Goal: Information Seeking & Learning: Learn about a topic

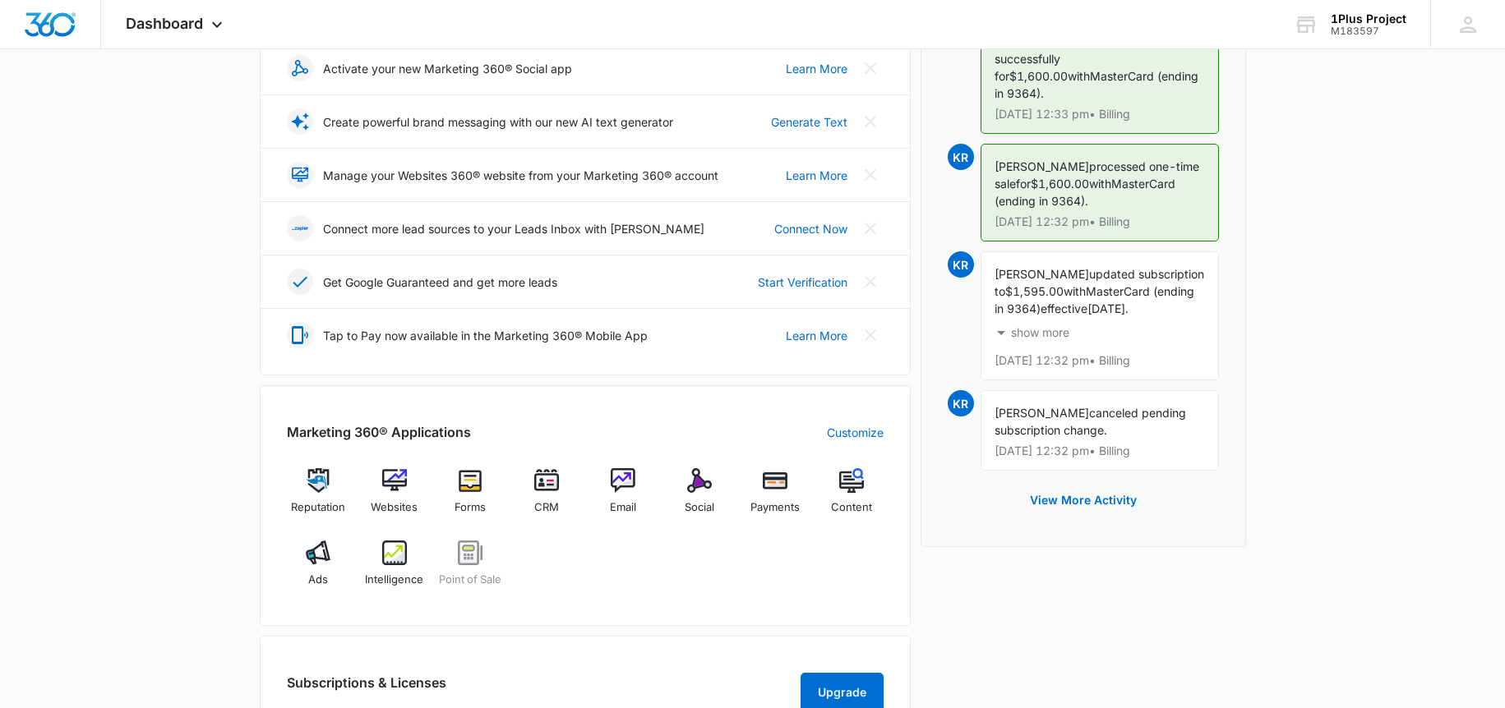
scroll to position [381, 0]
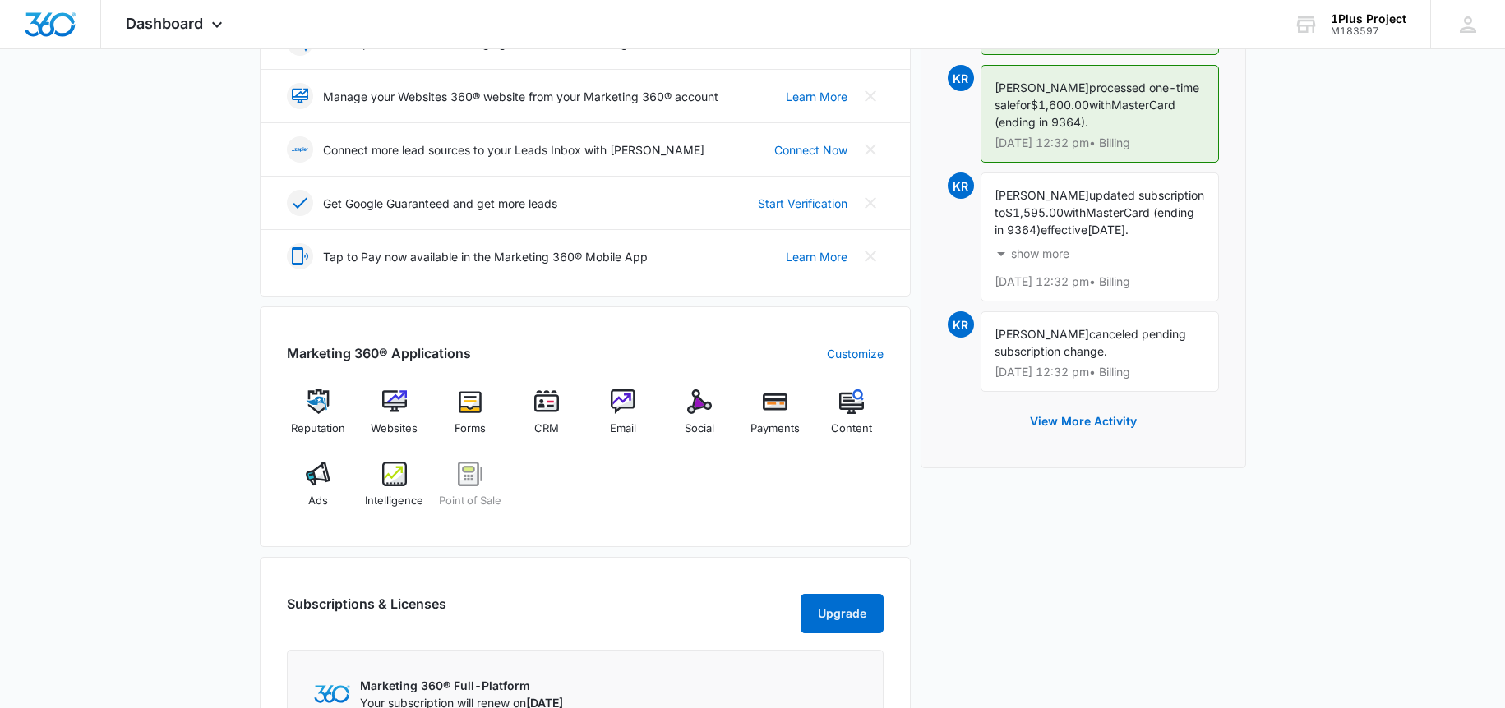
click at [1056, 248] on p "show more" at bounding box center [1040, 254] width 58 height 12
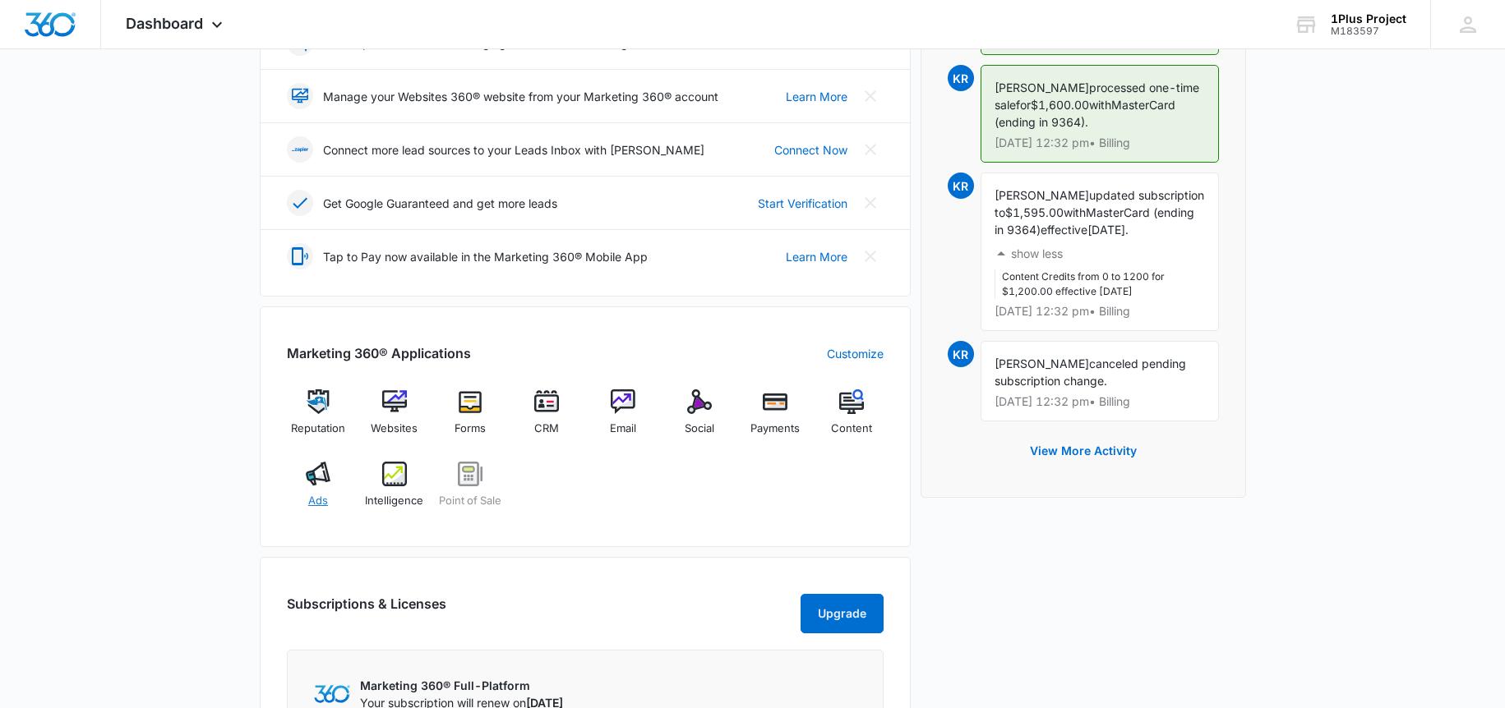
click at [302, 467] on div "Ads" at bounding box center [318, 491] width 63 height 59
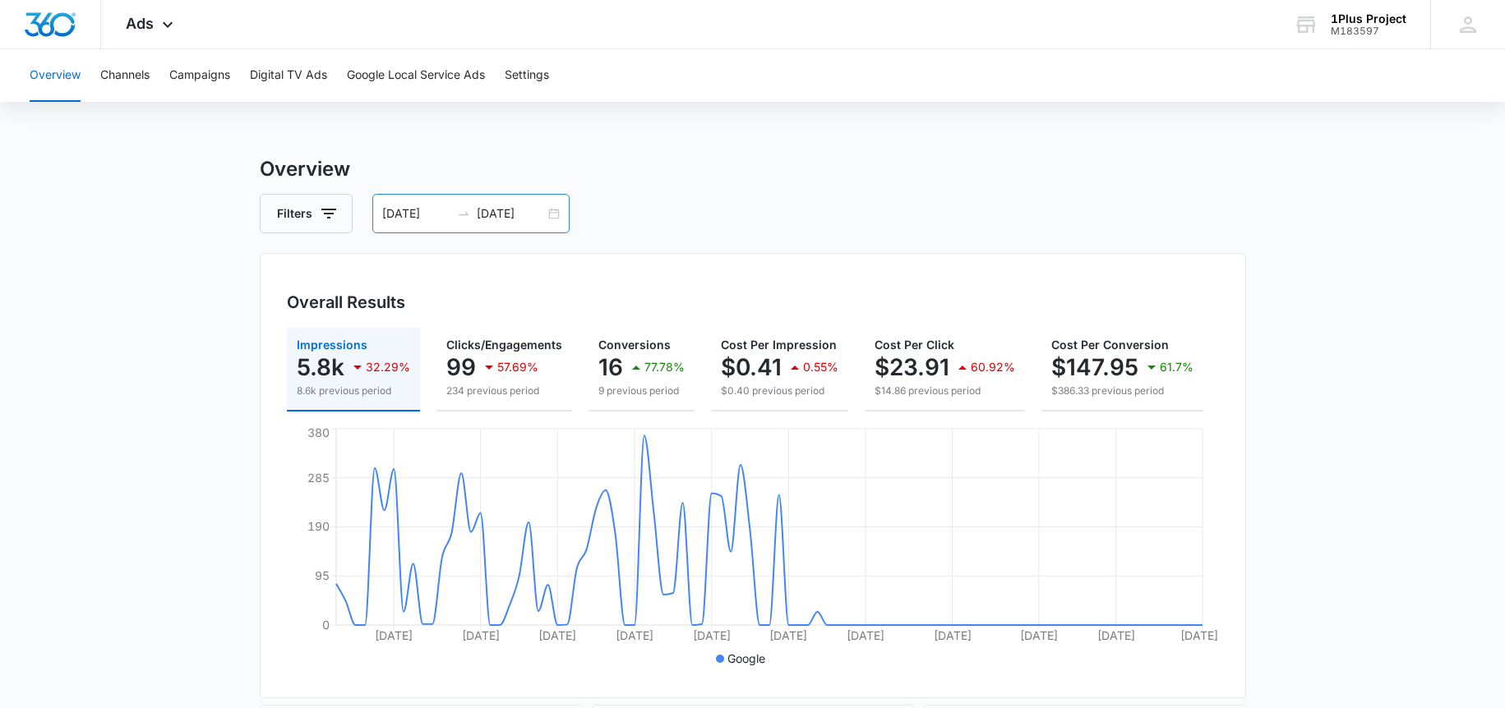
click at [448, 215] on input "06/12/2025" at bounding box center [416, 214] width 68 height 18
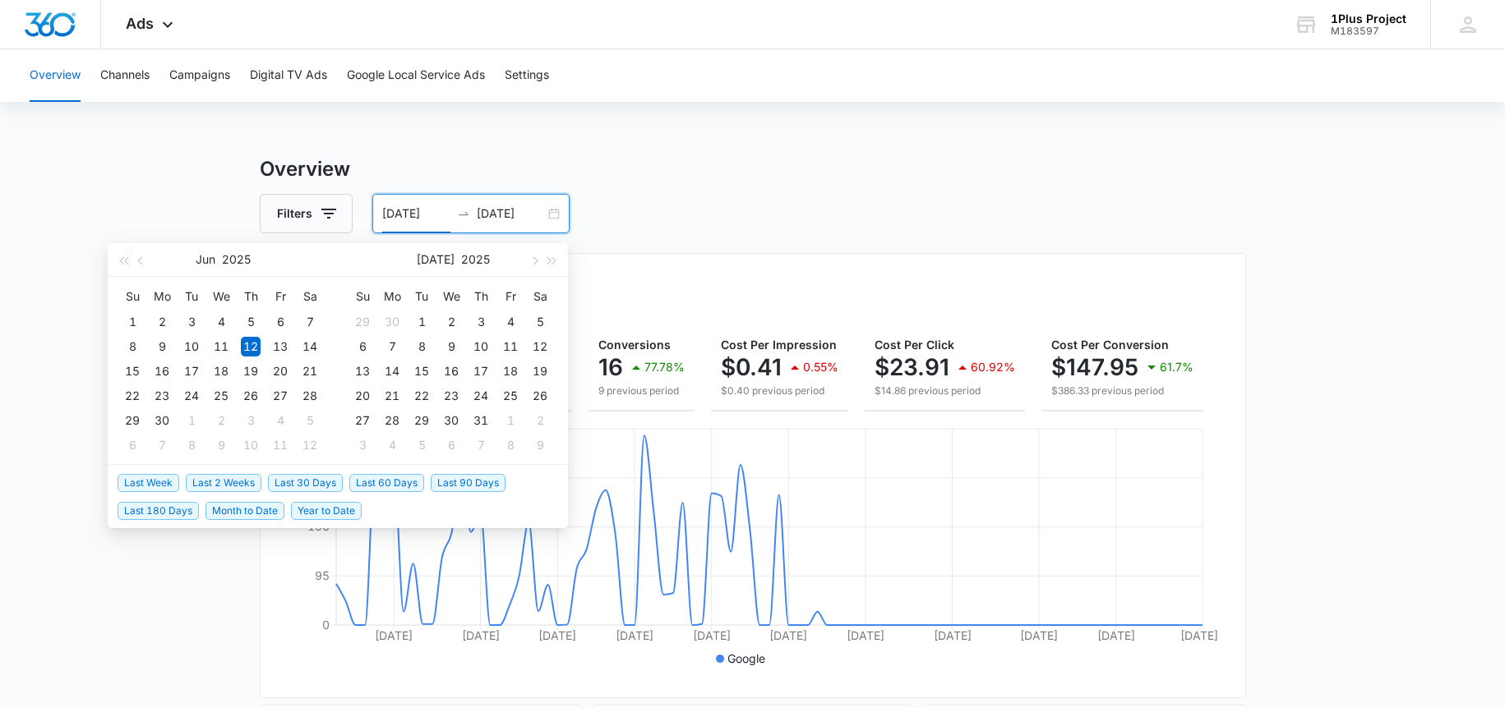
click at [299, 486] on span "Last 30 Days" at bounding box center [305, 483] width 75 height 18
type input "[DATE]"
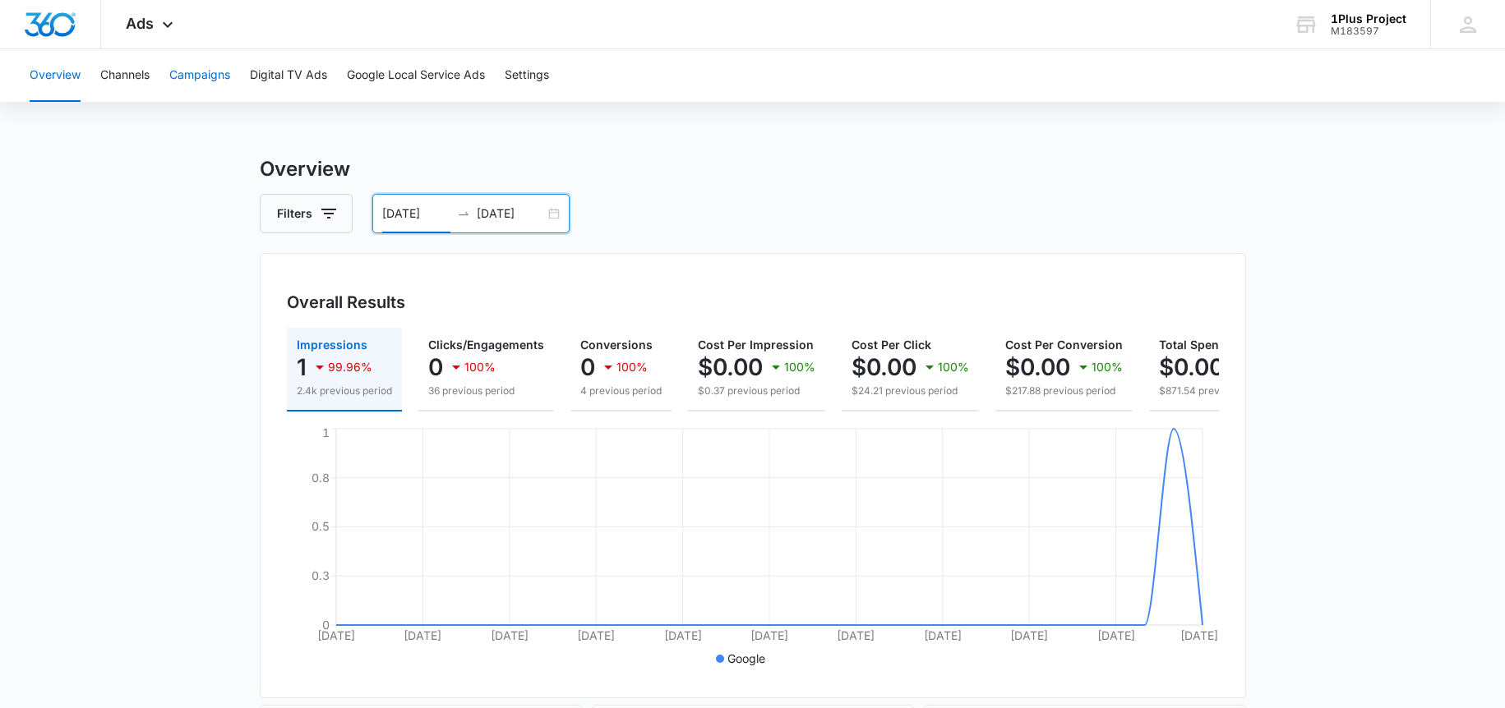
click at [194, 67] on button "Campaigns" at bounding box center [199, 75] width 61 height 53
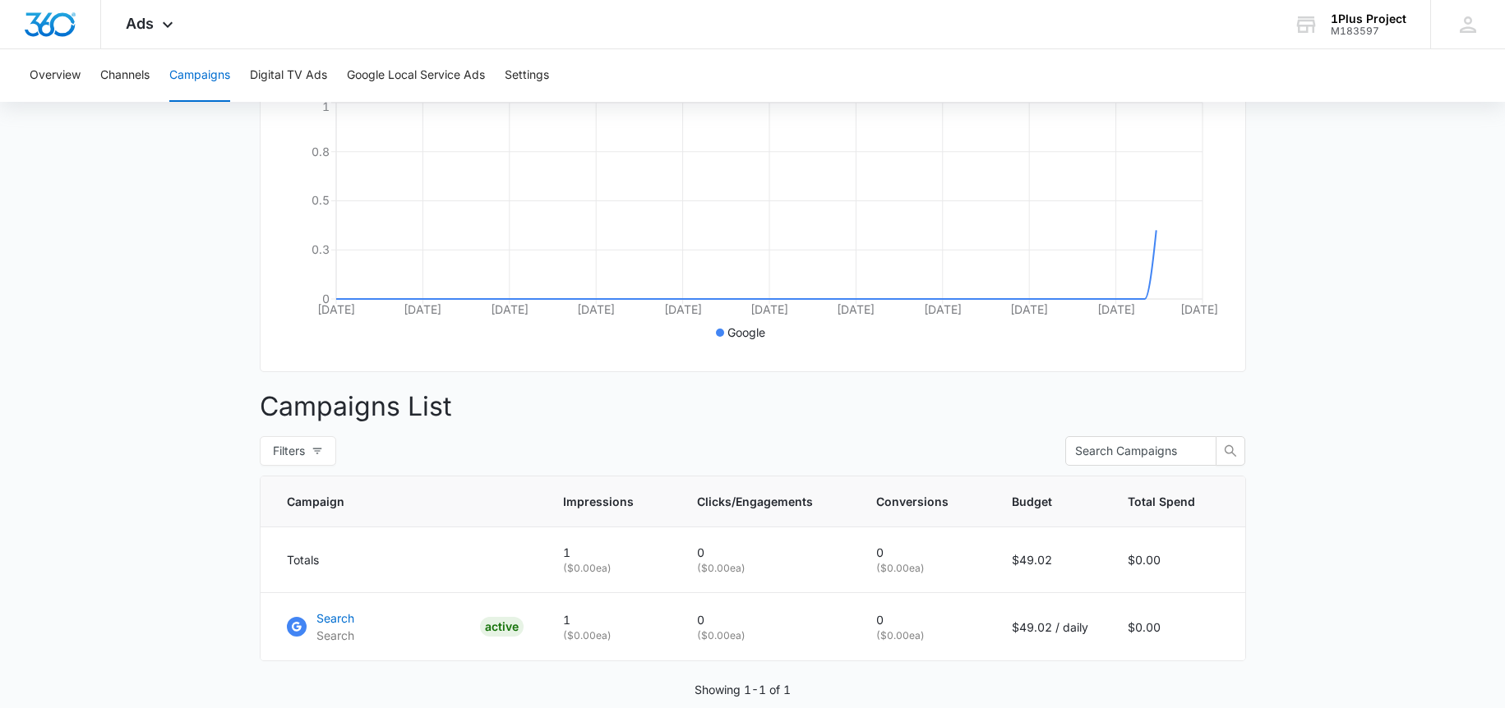
scroll to position [408, 0]
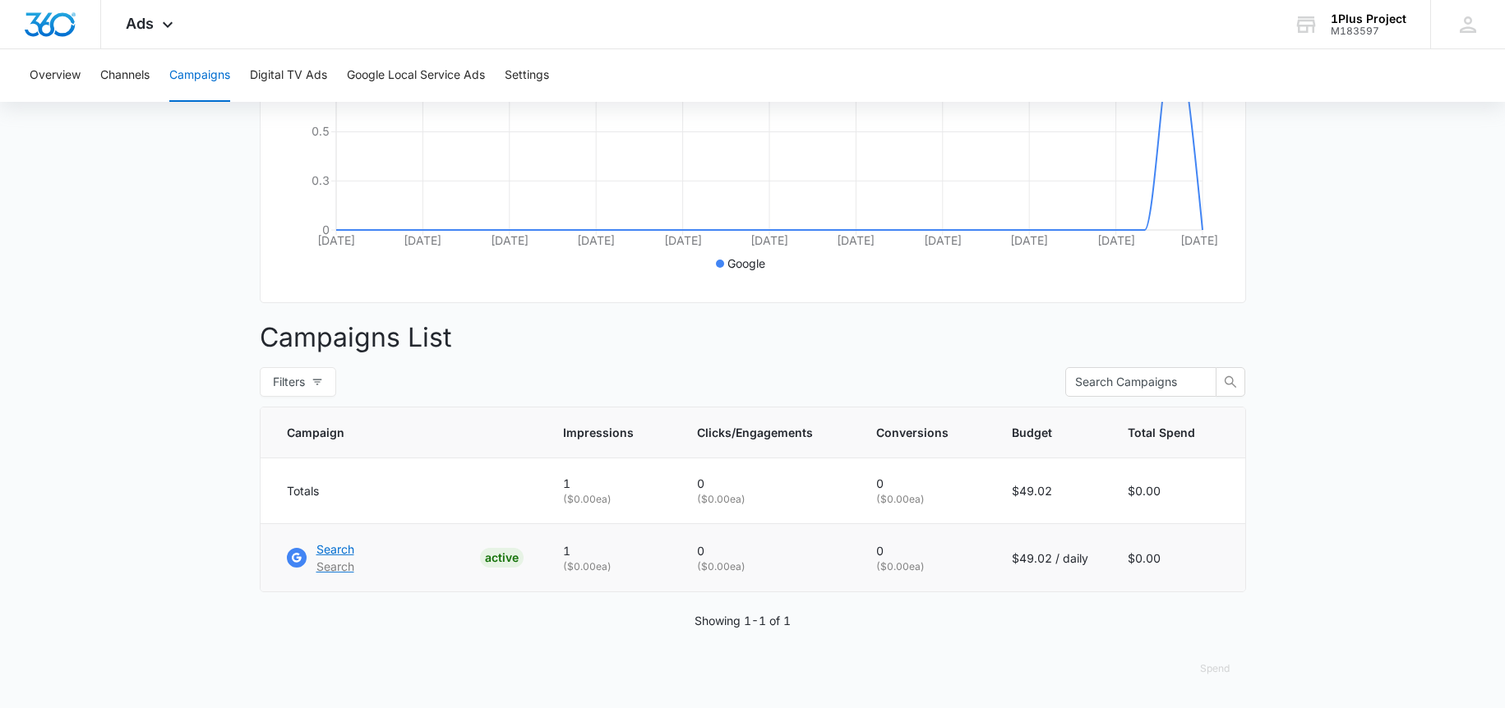
click at [337, 554] on p "Search" at bounding box center [335, 549] width 38 height 17
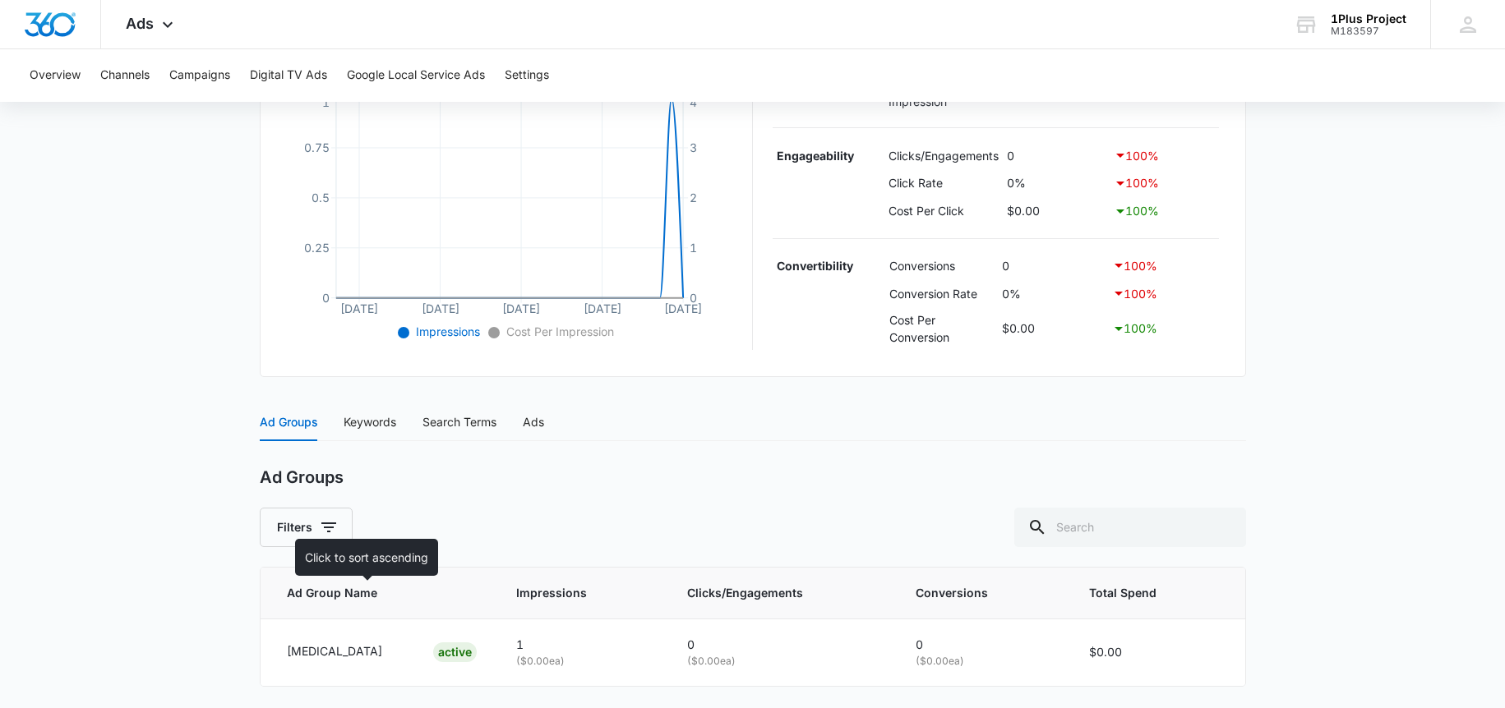
scroll to position [394, 0]
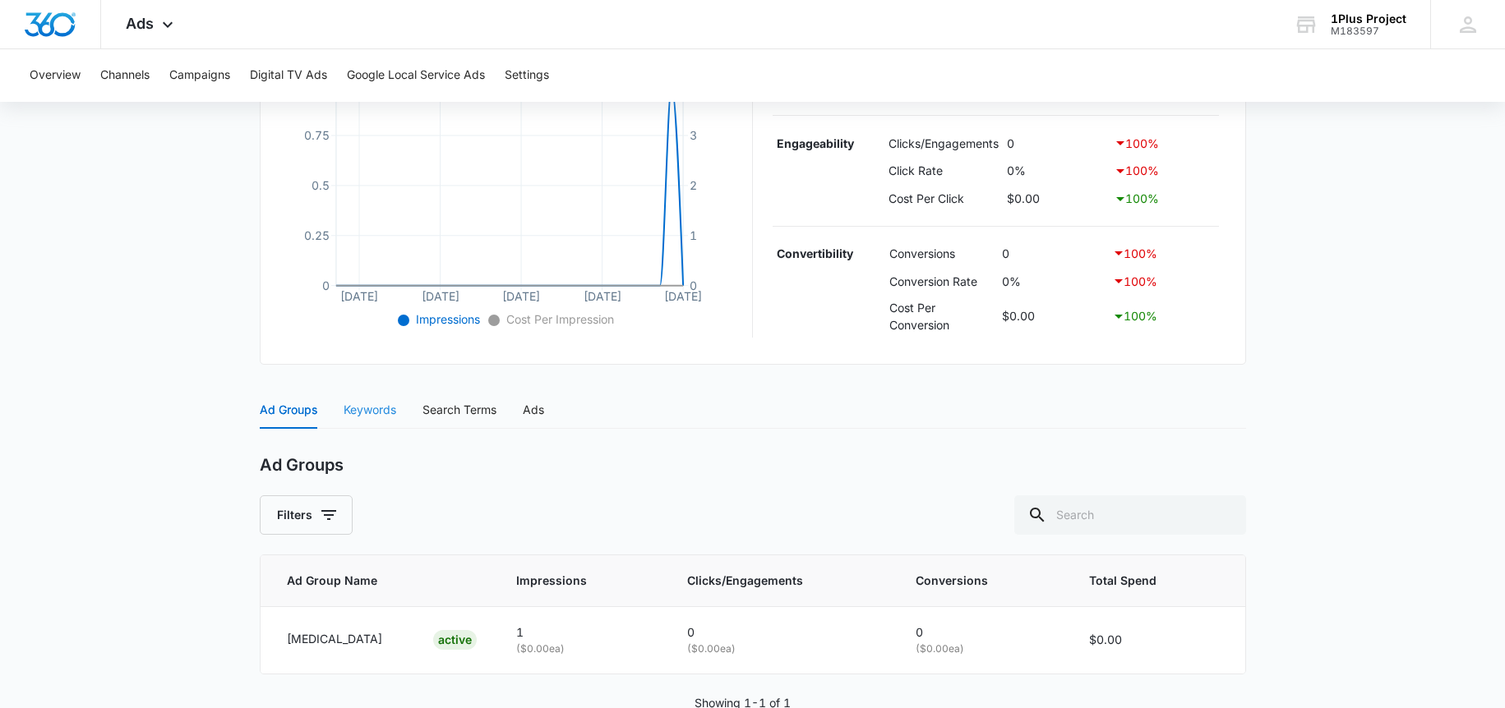
click at [382, 429] on div "Keywords" at bounding box center [370, 410] width 53 height 38
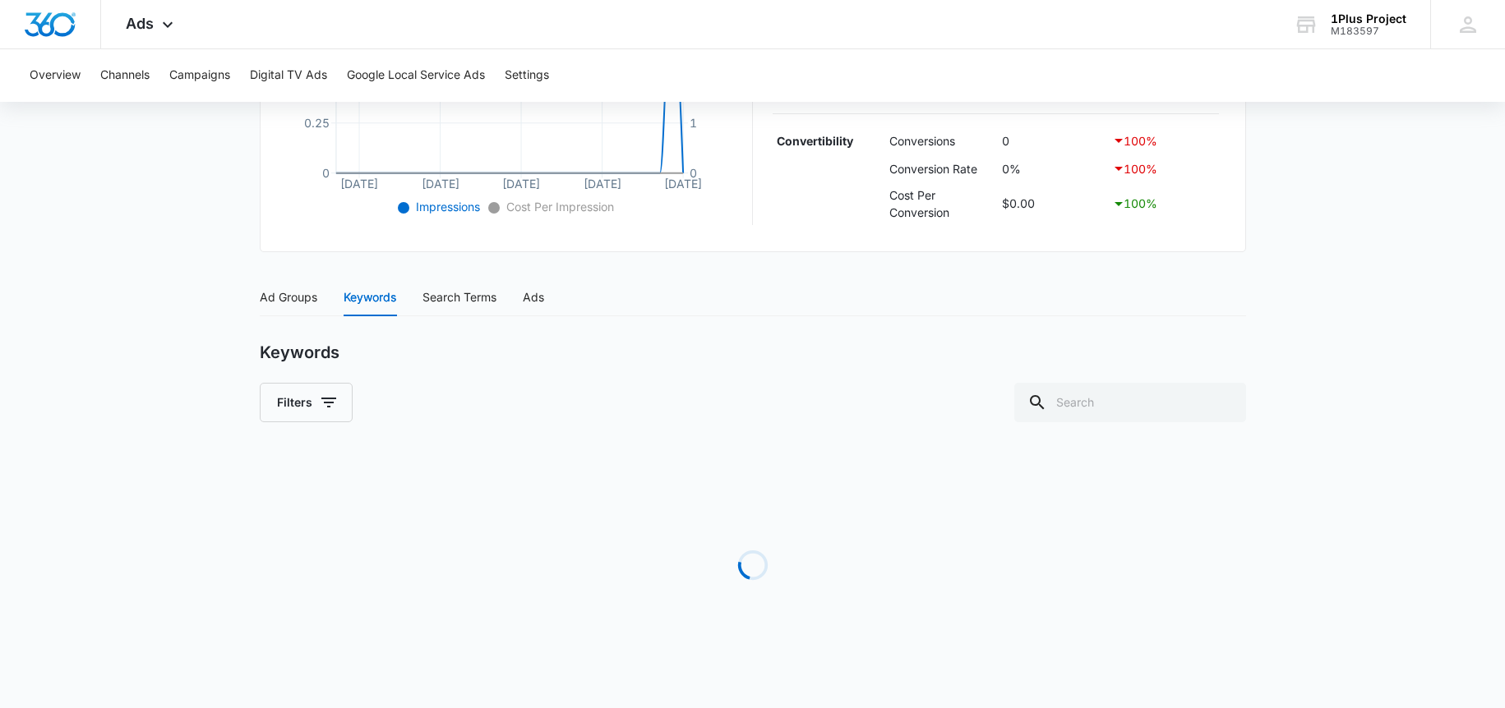
scroll to position [522, 0]
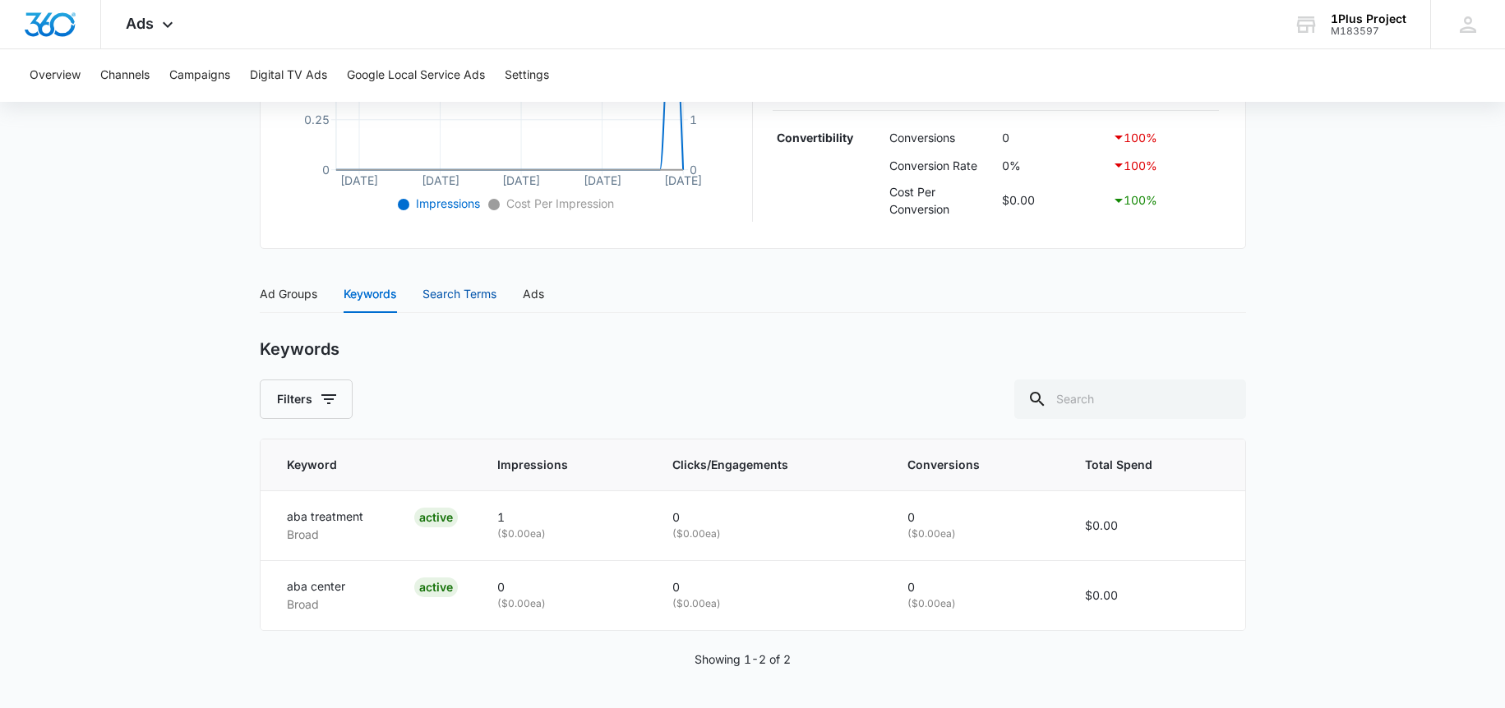
click at [464, 297] on div "Search Terms" at bounding box center [459, 294] width 74 height 18
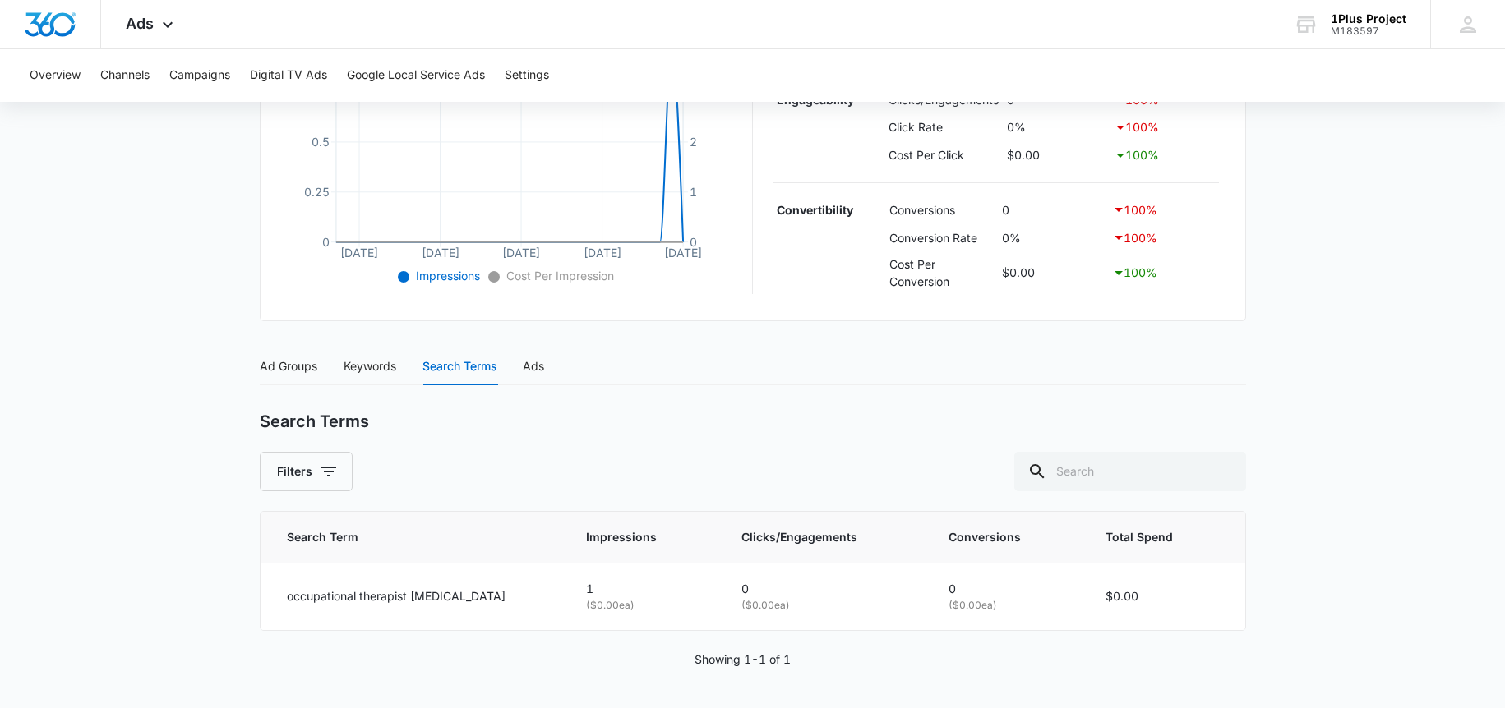
scroll to position [453, 0]
click at [547, 362] on div "Ad Groups Keywords Search Terms Ads" at bounding box center [753, 367] width 986 height 38
click at [541, 366] on div "Ads" at bounding box center [533, 366] width 21 height 18
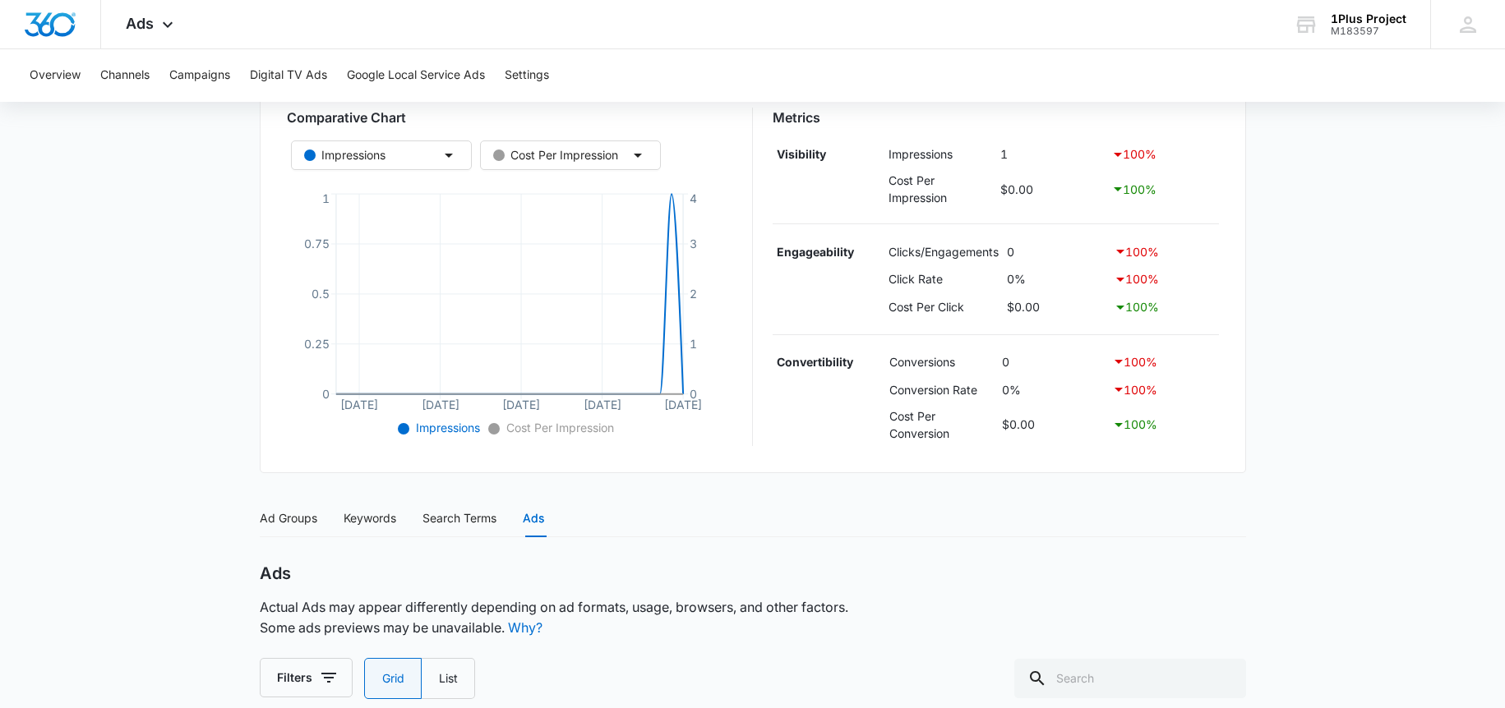
scroll to position [0, 0]
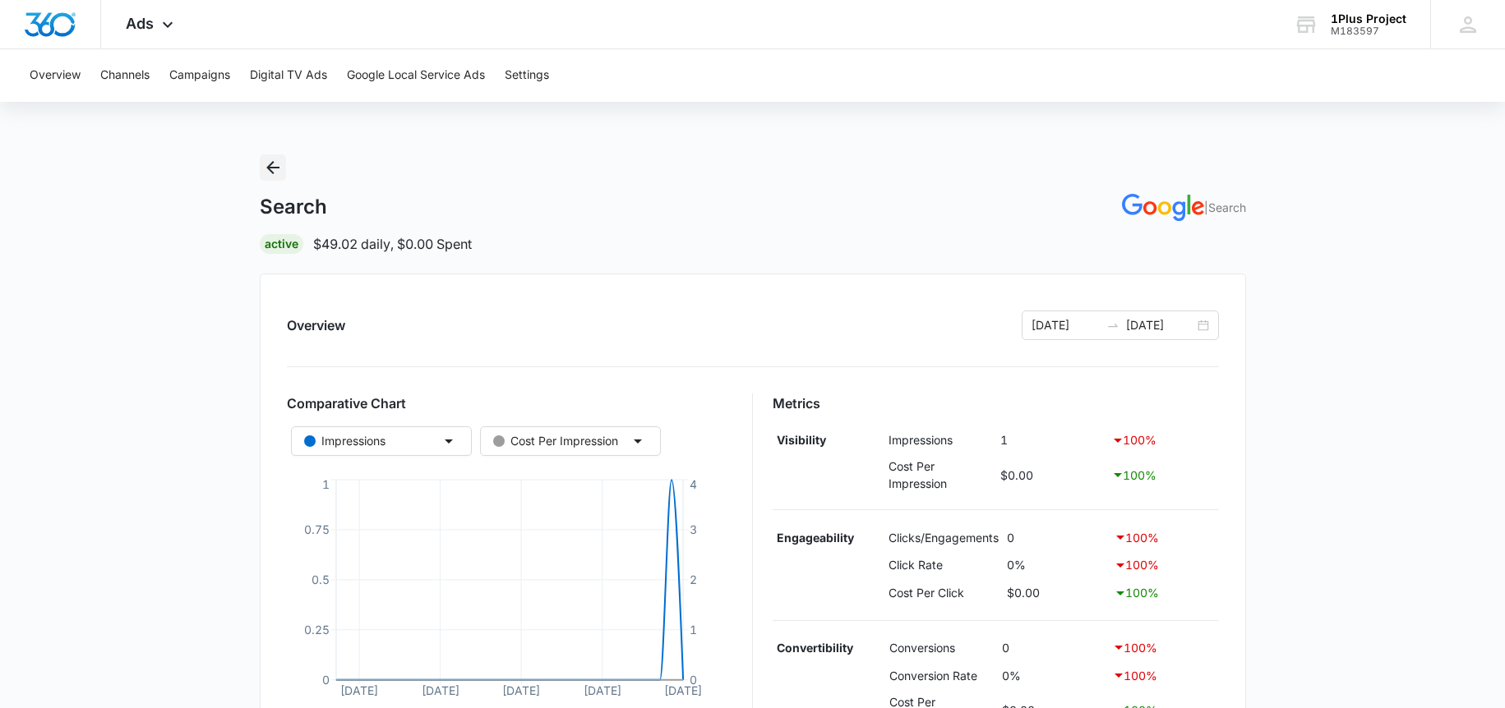
click at [271, 164] on icon "Back" at bounding box center [272, 167] width 13 height 13
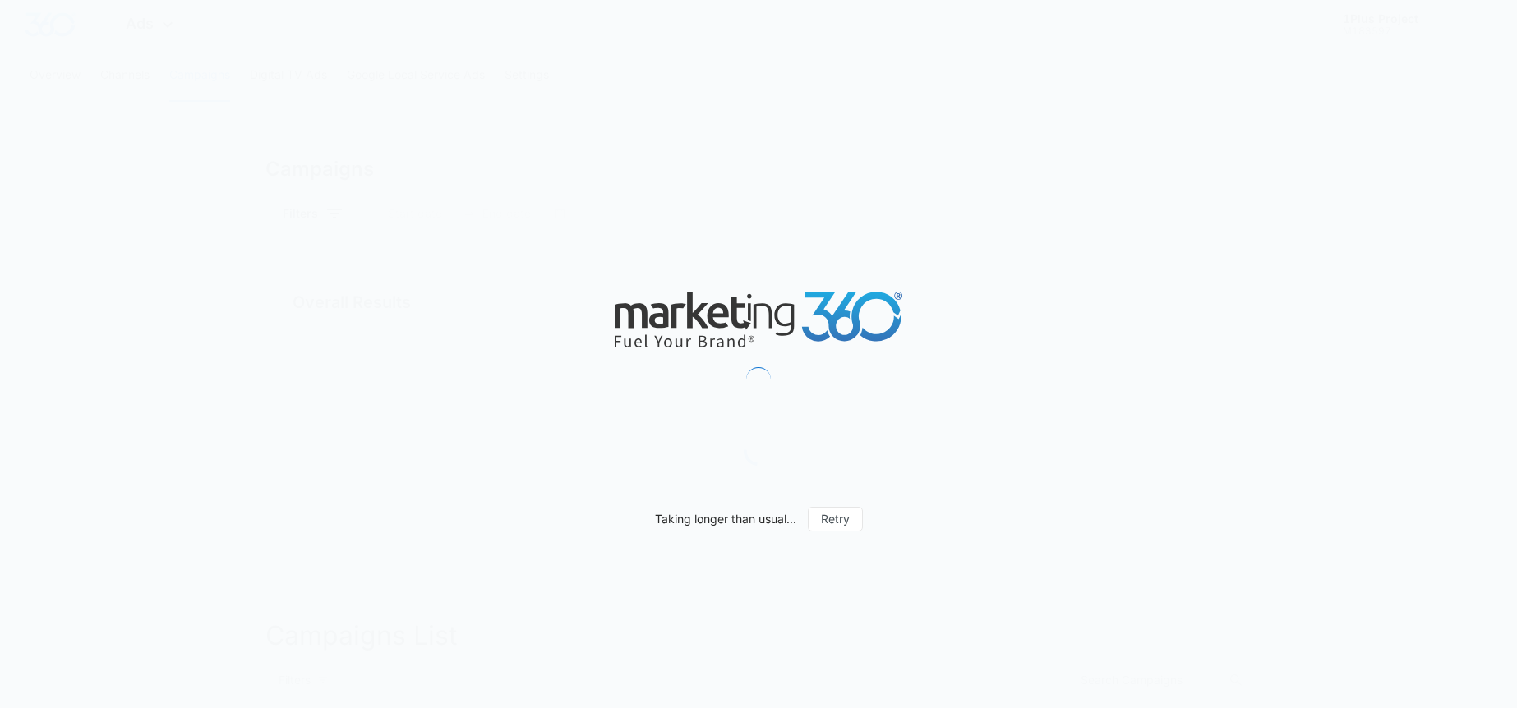
type input "[DATE]"
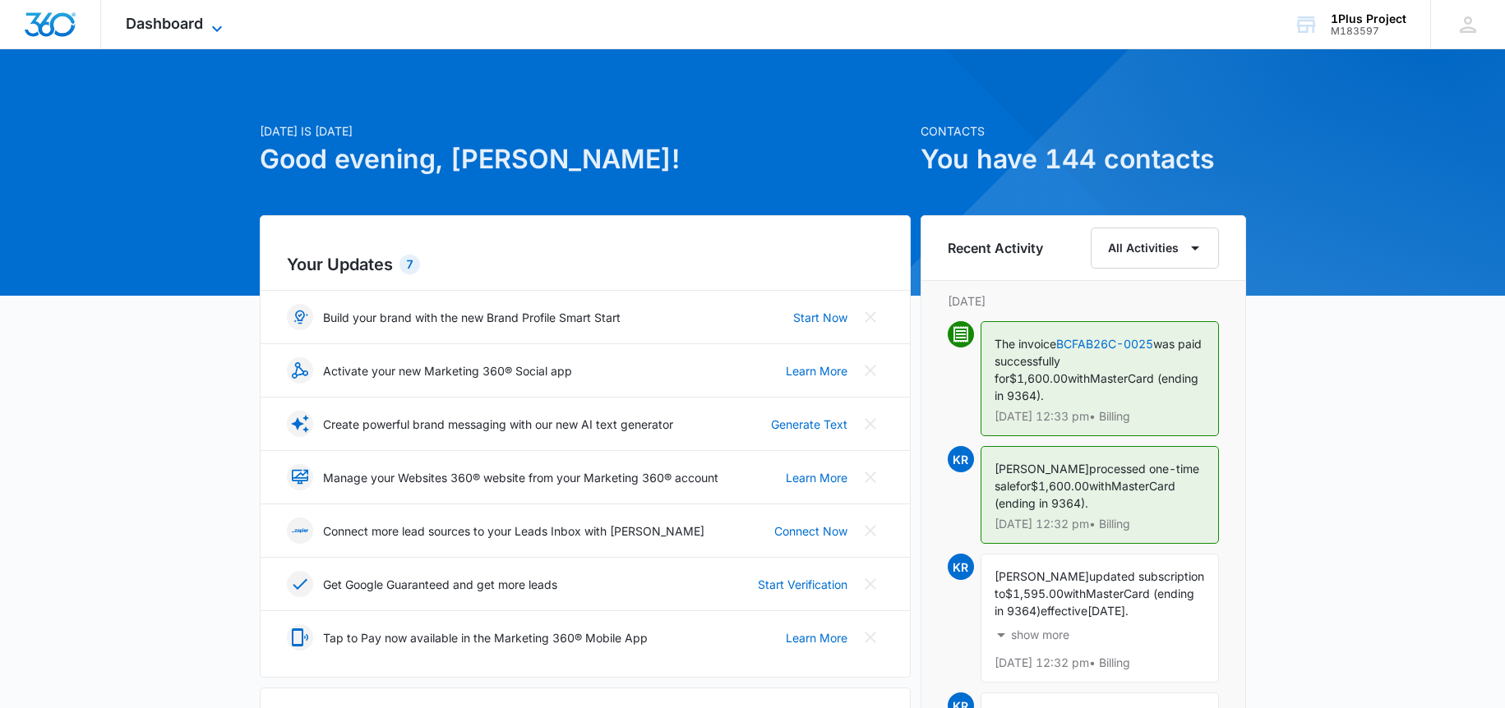
click at [163, 25] on span "Dashboard" at bounding box center [164, 23] width 77 height 17
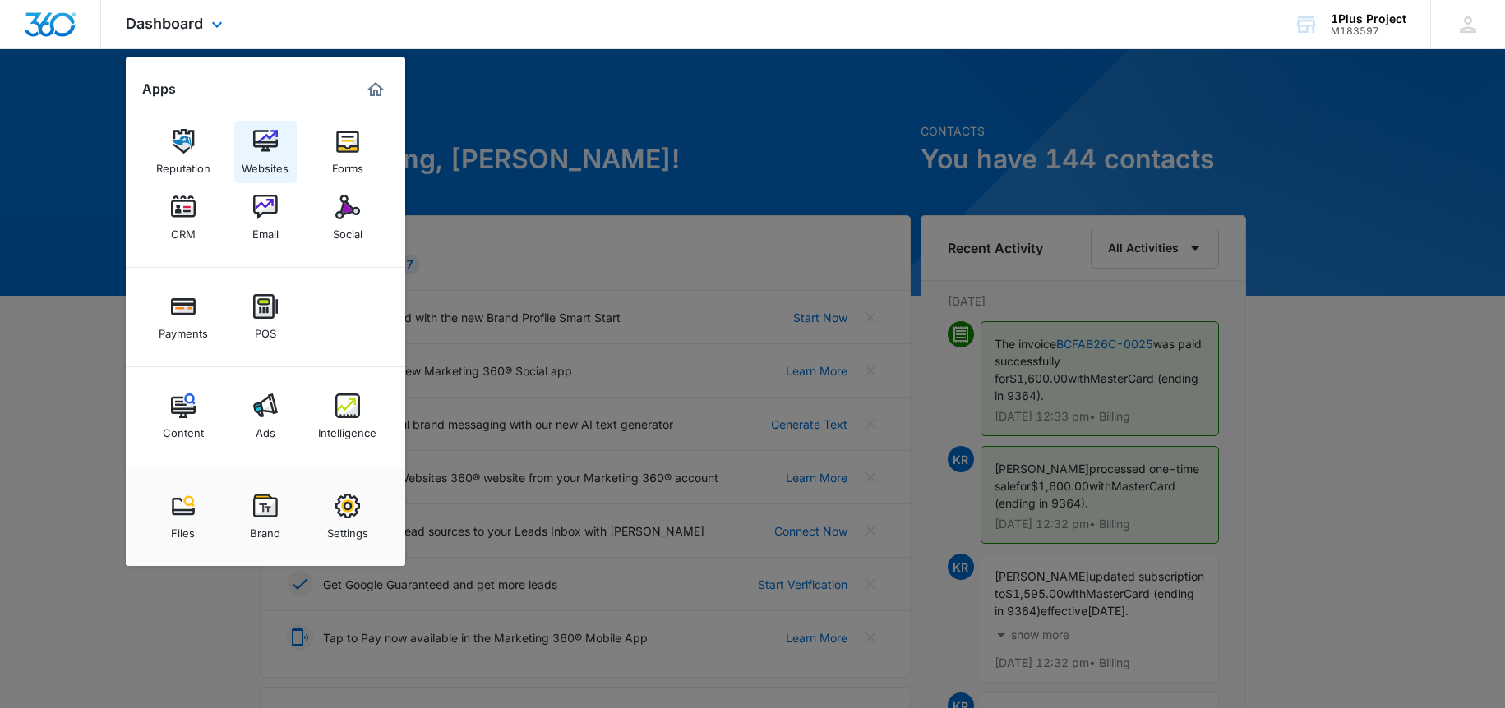
click at [274, 142] on img at bounding box center [265, 141] width 25 height 25
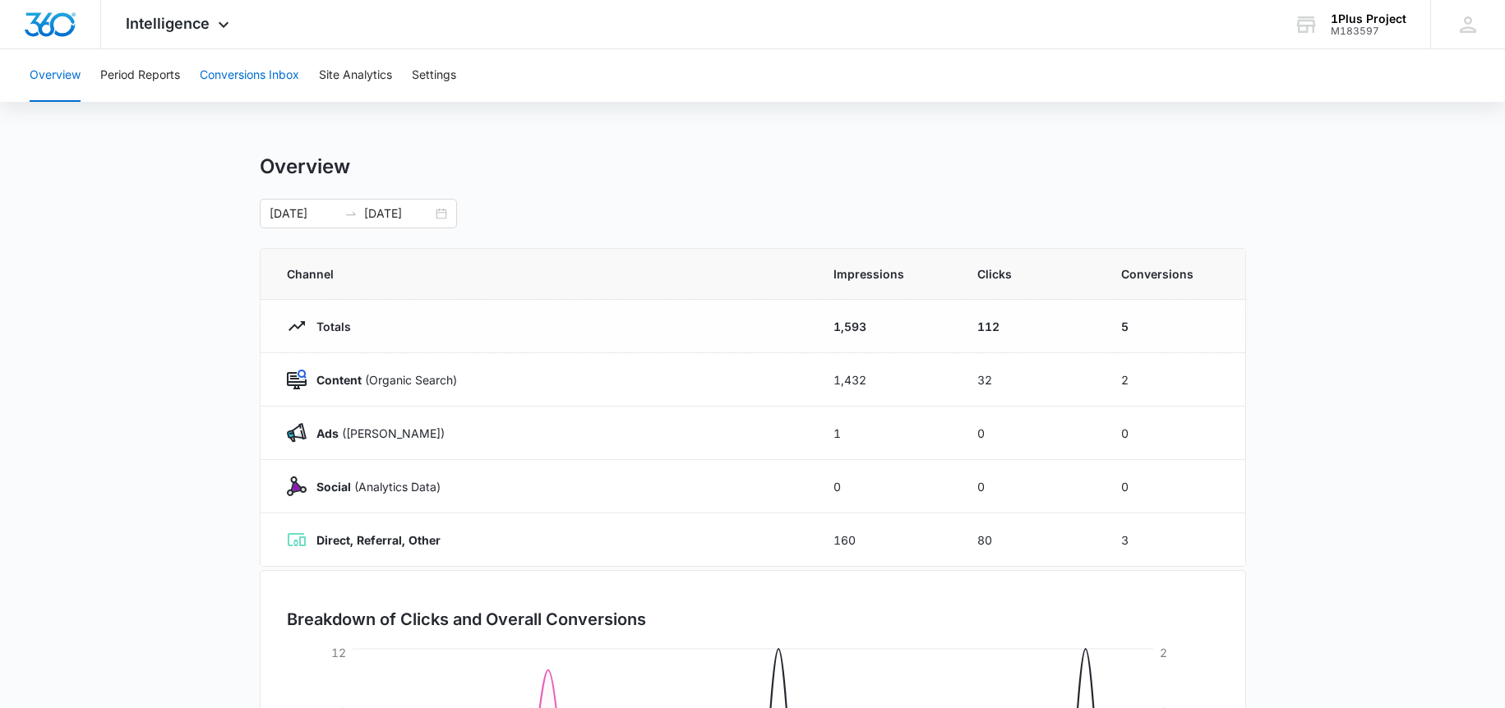
click at [261, 75] on button "Conversions Inbox" at bounding box center [249, 75] width 99 height 53
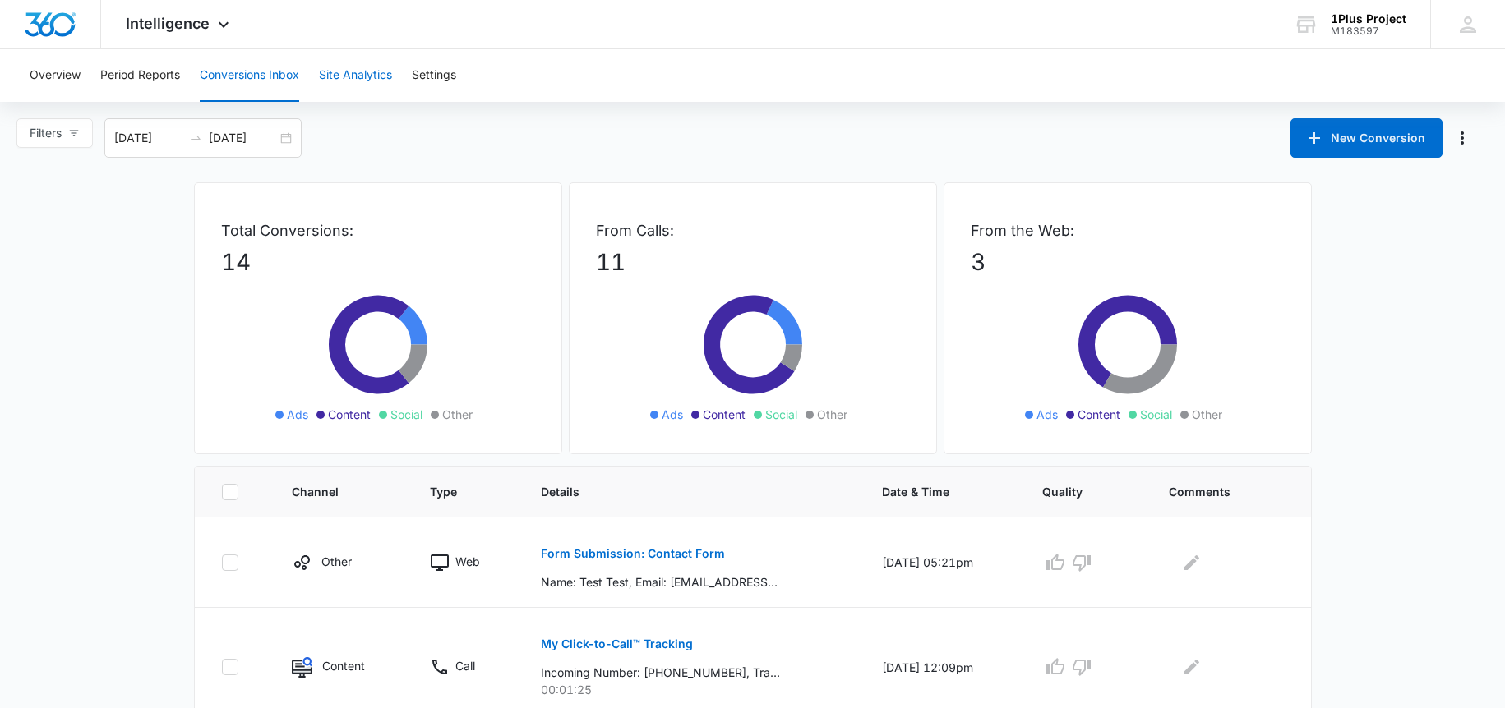
click at [352, 88] on button "Site Analytics" at bounding box center [355, 75] width 73 height 53
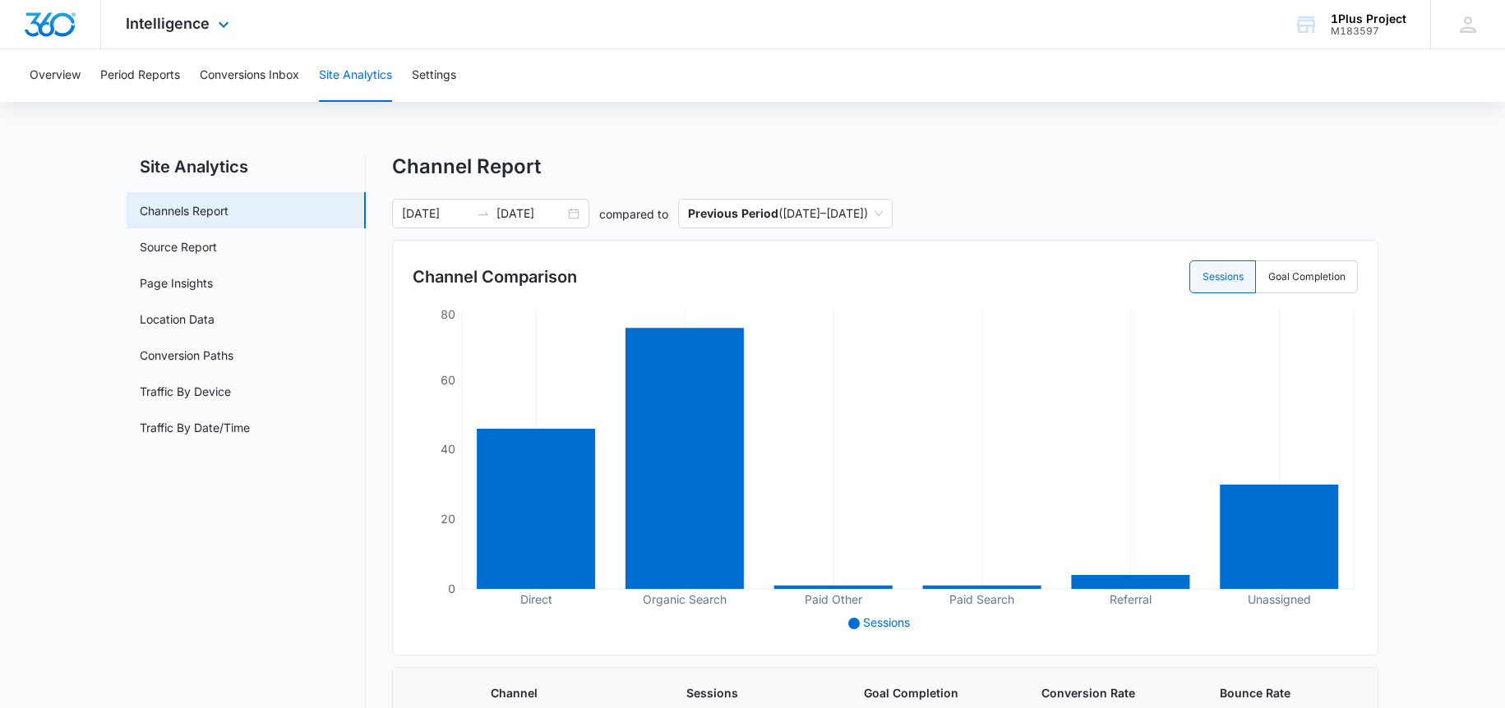
click at [160, 36] on div "Intelligence Apps Reputation Websites Forms CRM Email Social Payments POS Conte…" at bounding box center [179, 24] width 157 height 48
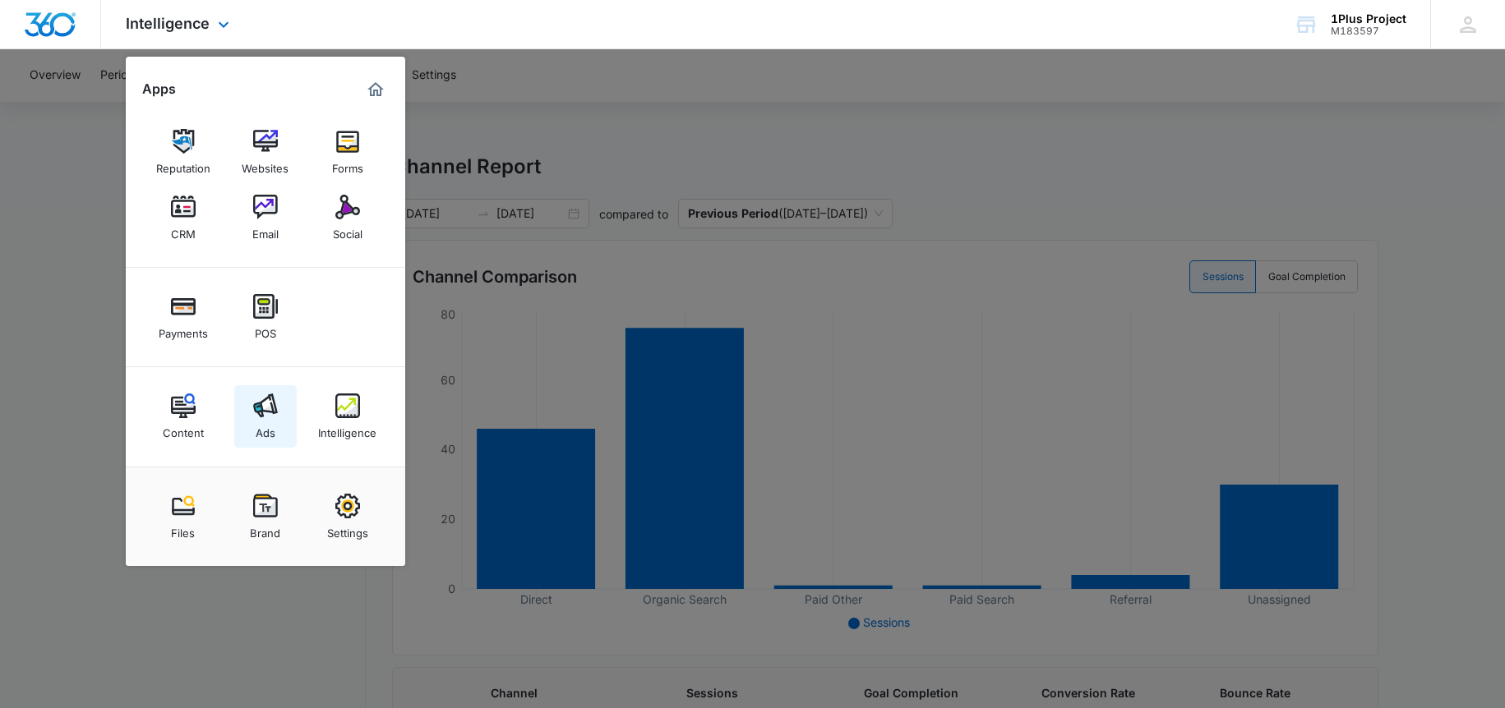
click at [265, 404] on img at bounding box center [265, 406] width 25 height 25
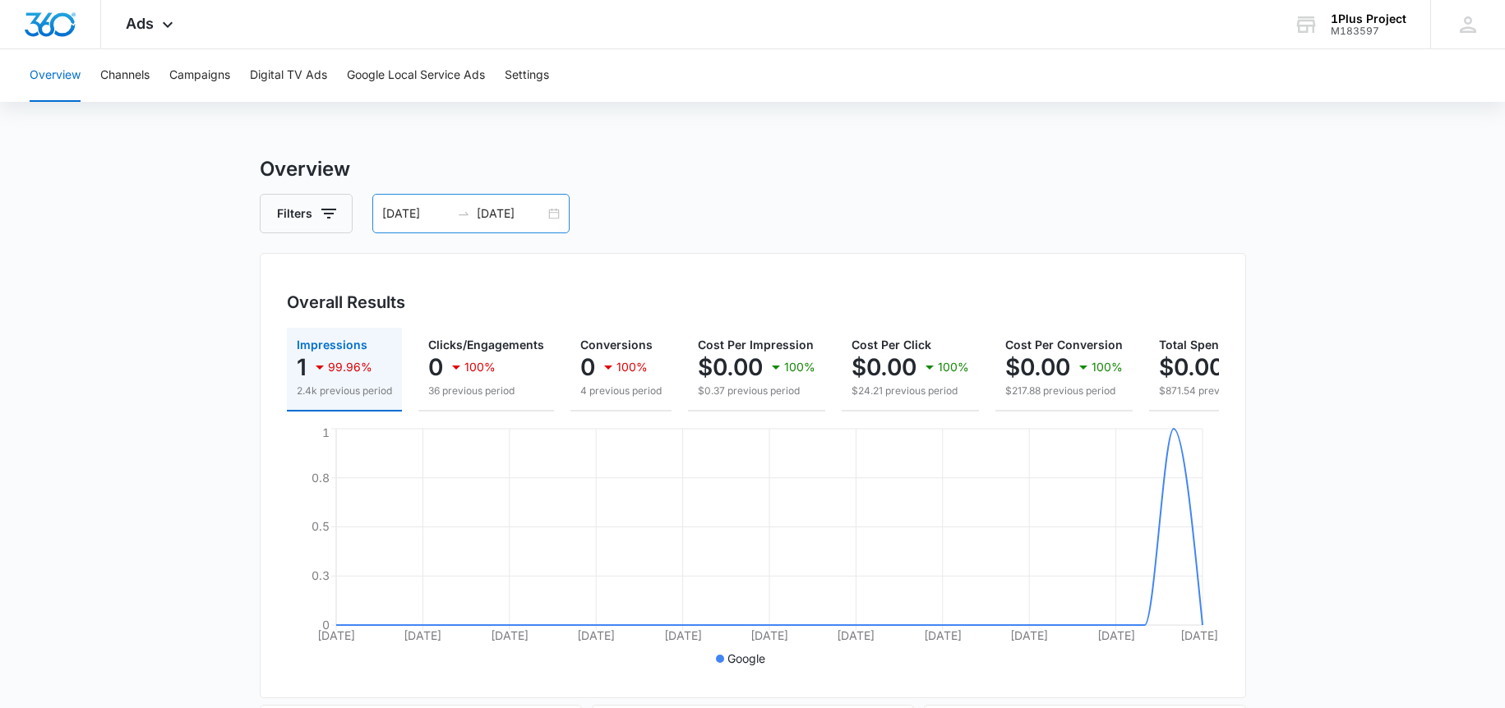
click at [429, 215] on input "[DATE]" at bounding box center [416, 214] width 68 height 18
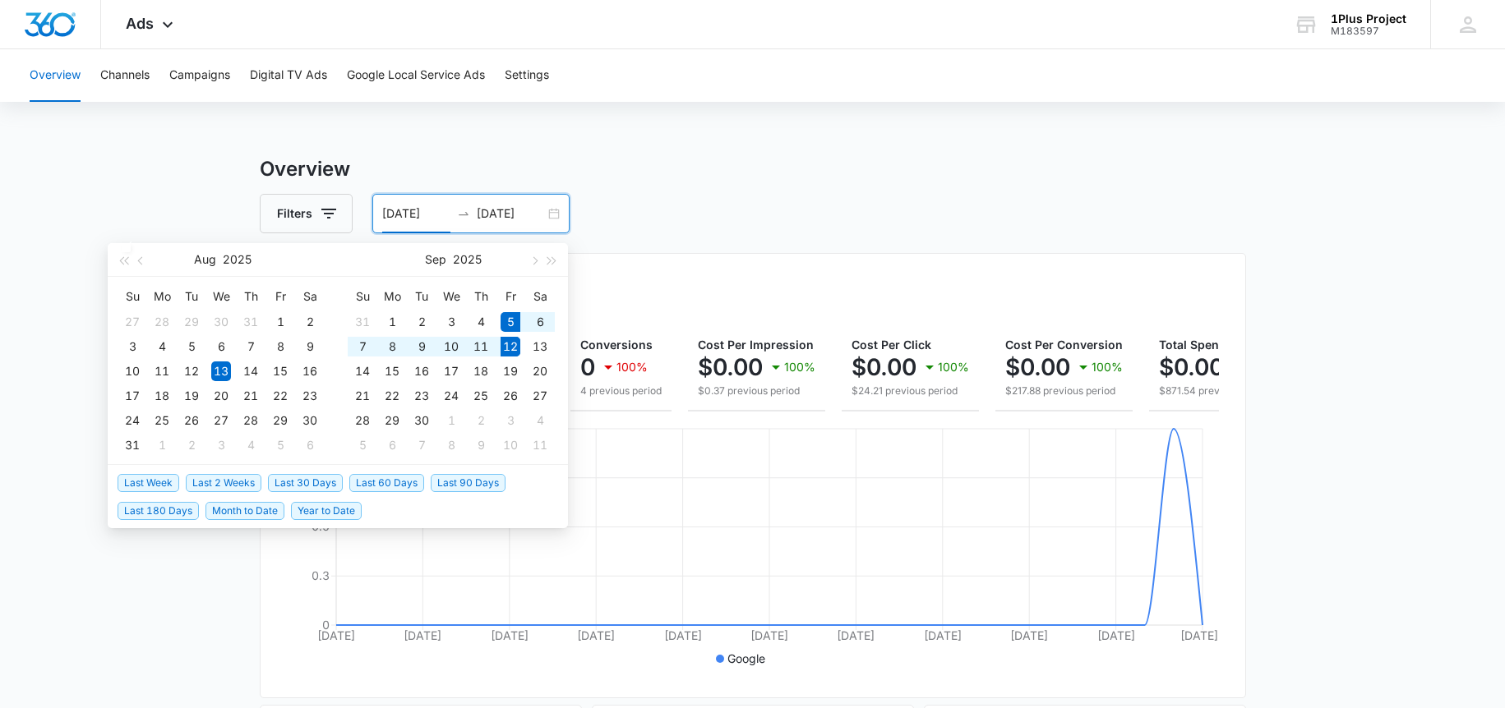
click at [153, 486] on span "Last Week" at bounding box center [149, 483] width 62 height 18
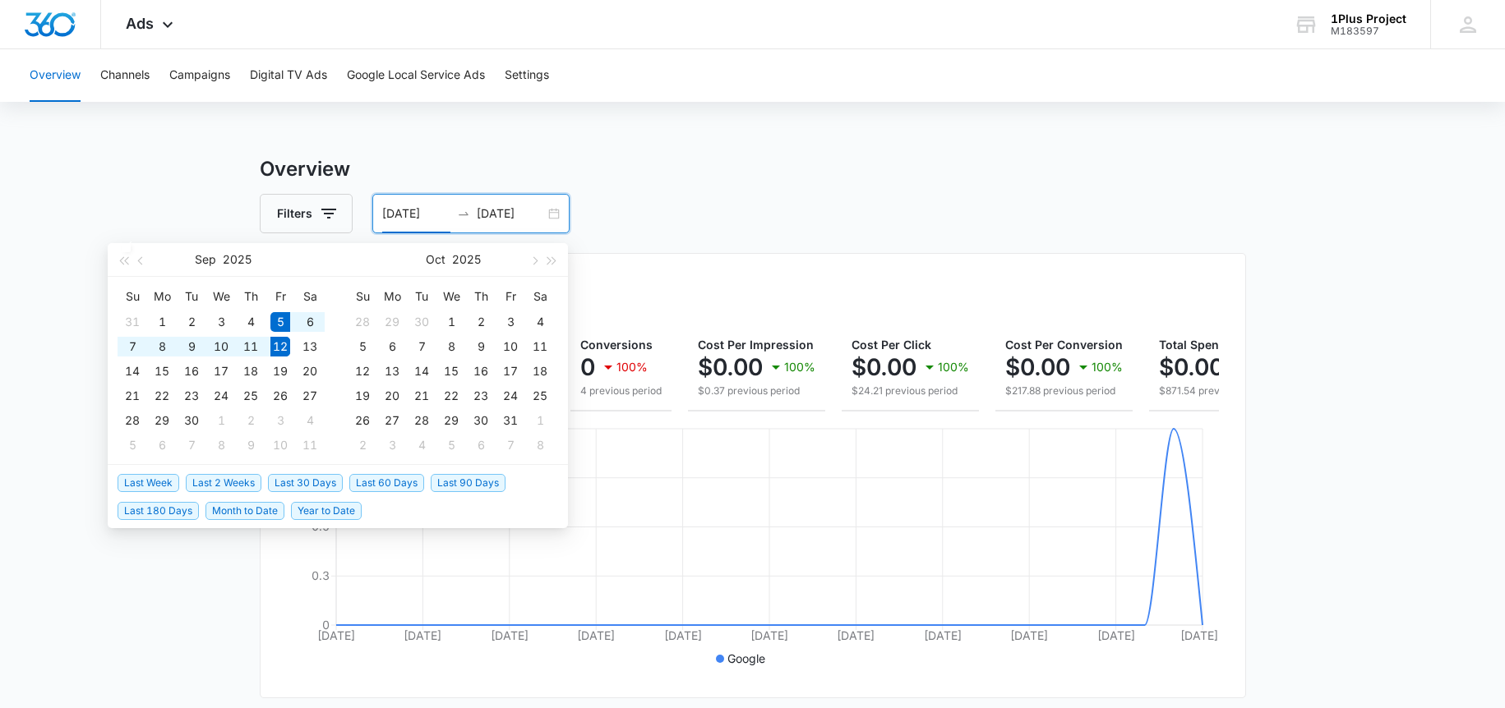
type input "09/05/2025"
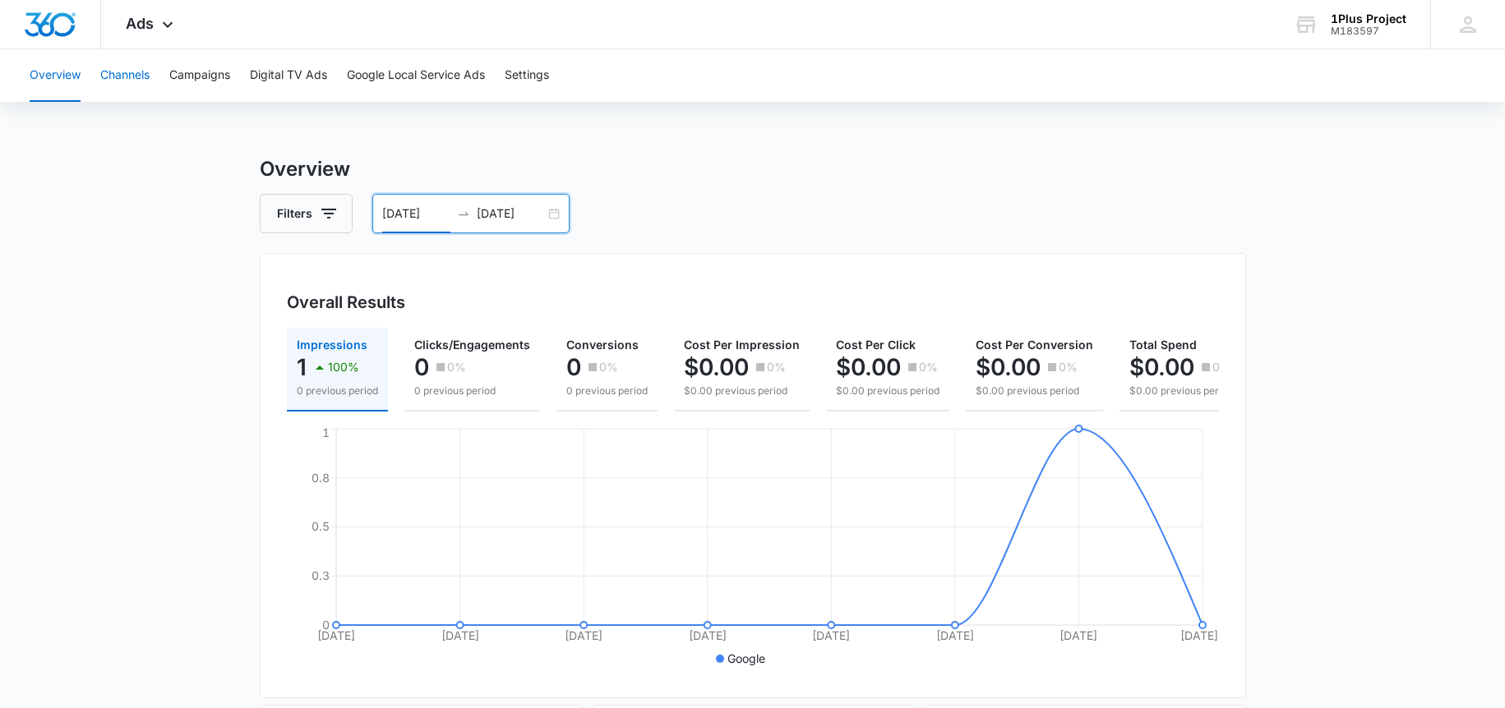
click at [118, 64] on button "Channels" at bounding box center [124, 75] width 49 height 53
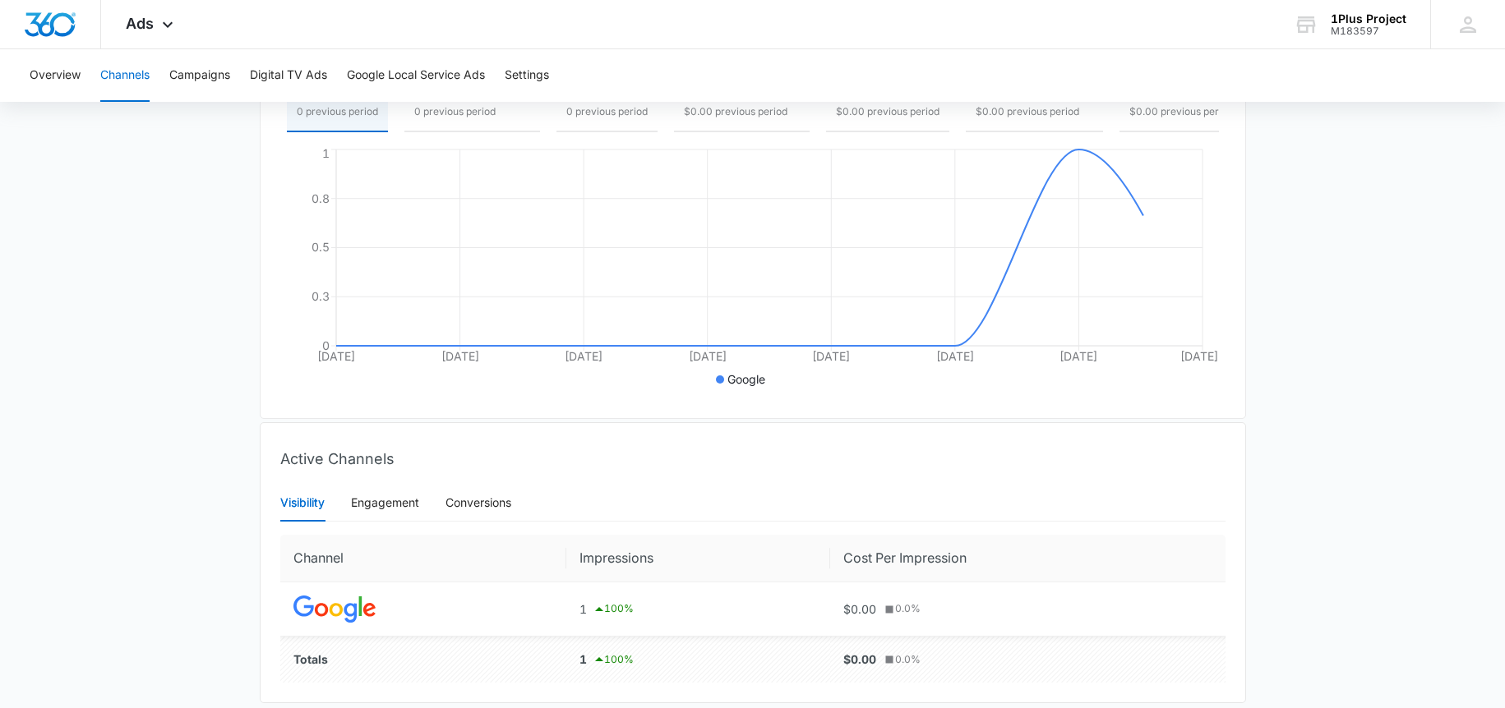
scroll to position [342, 0]
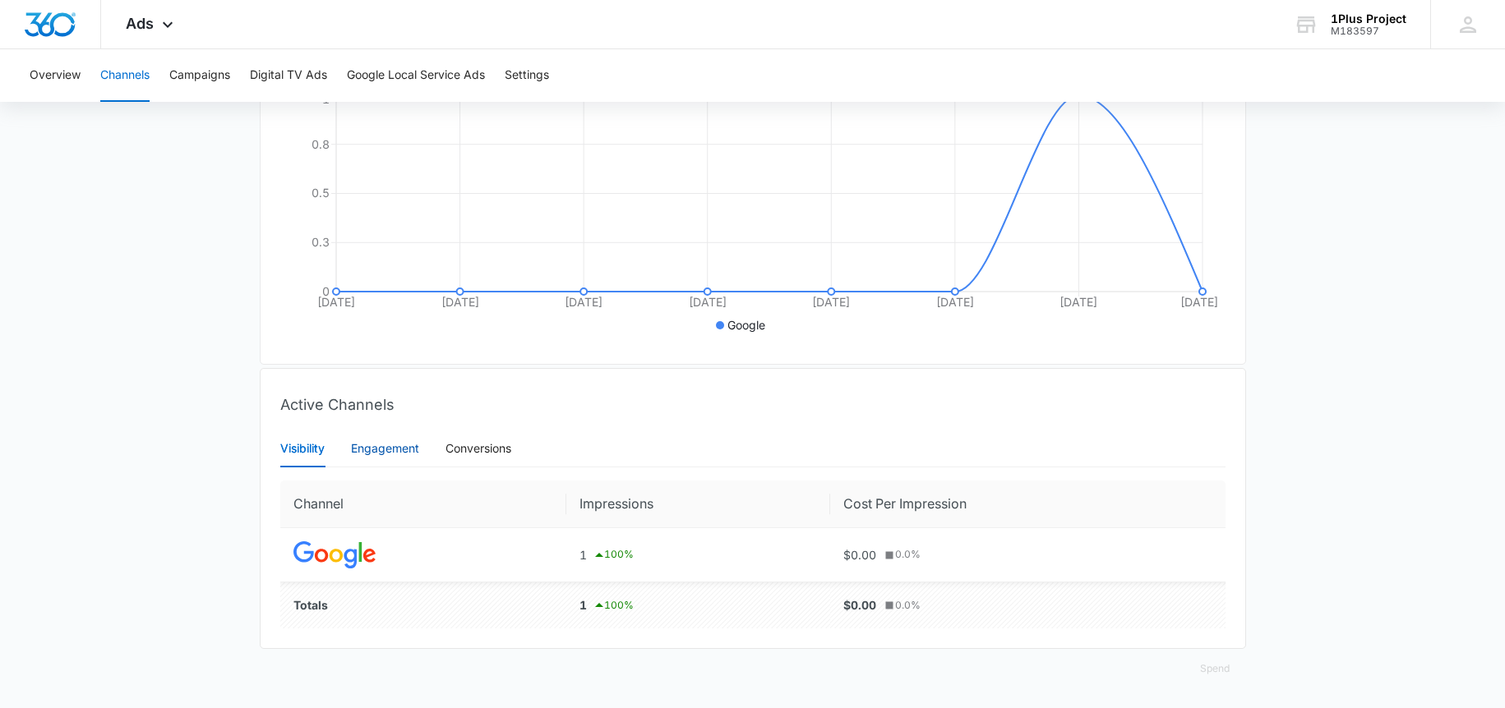
click at [375, 454] on div "Engagement" at bounding box center [385, 449] width 68 height 18
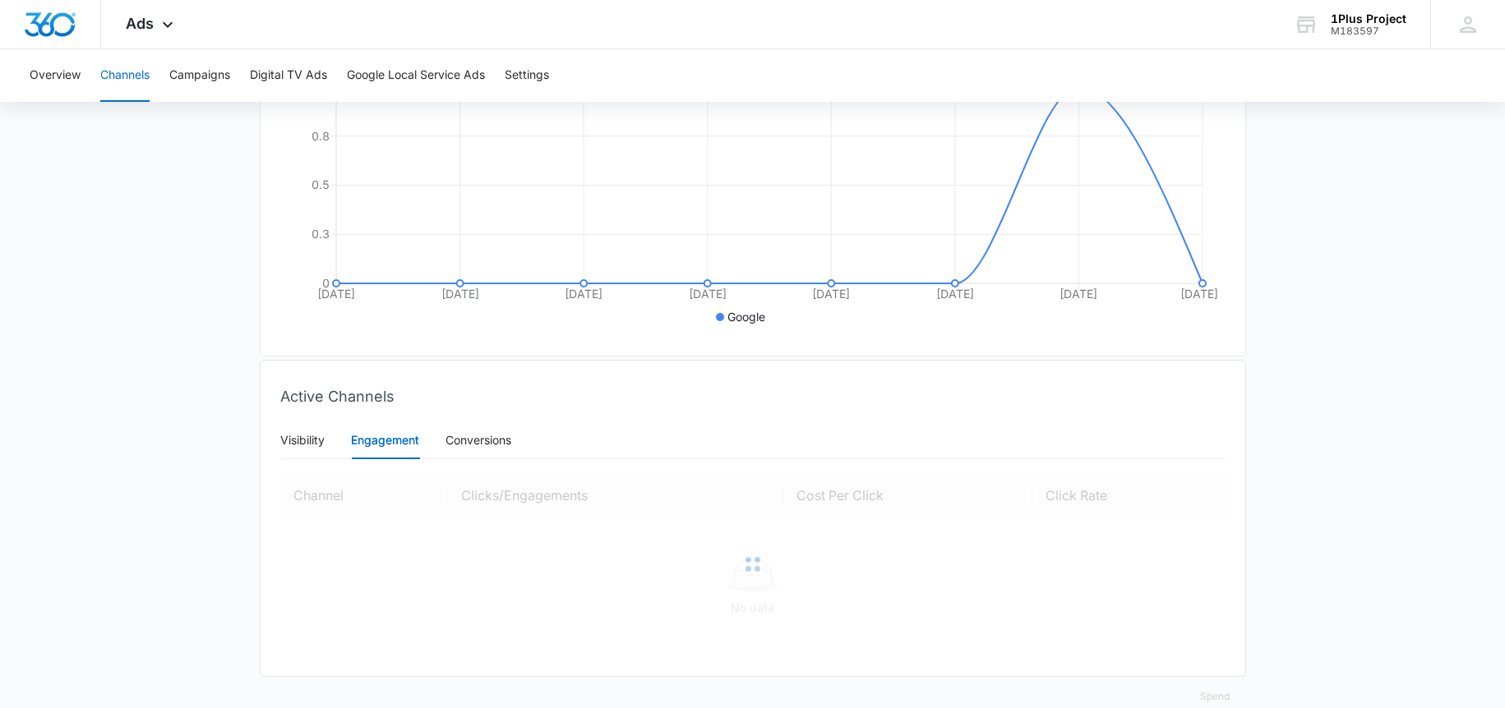
scroll to position [272, 0]
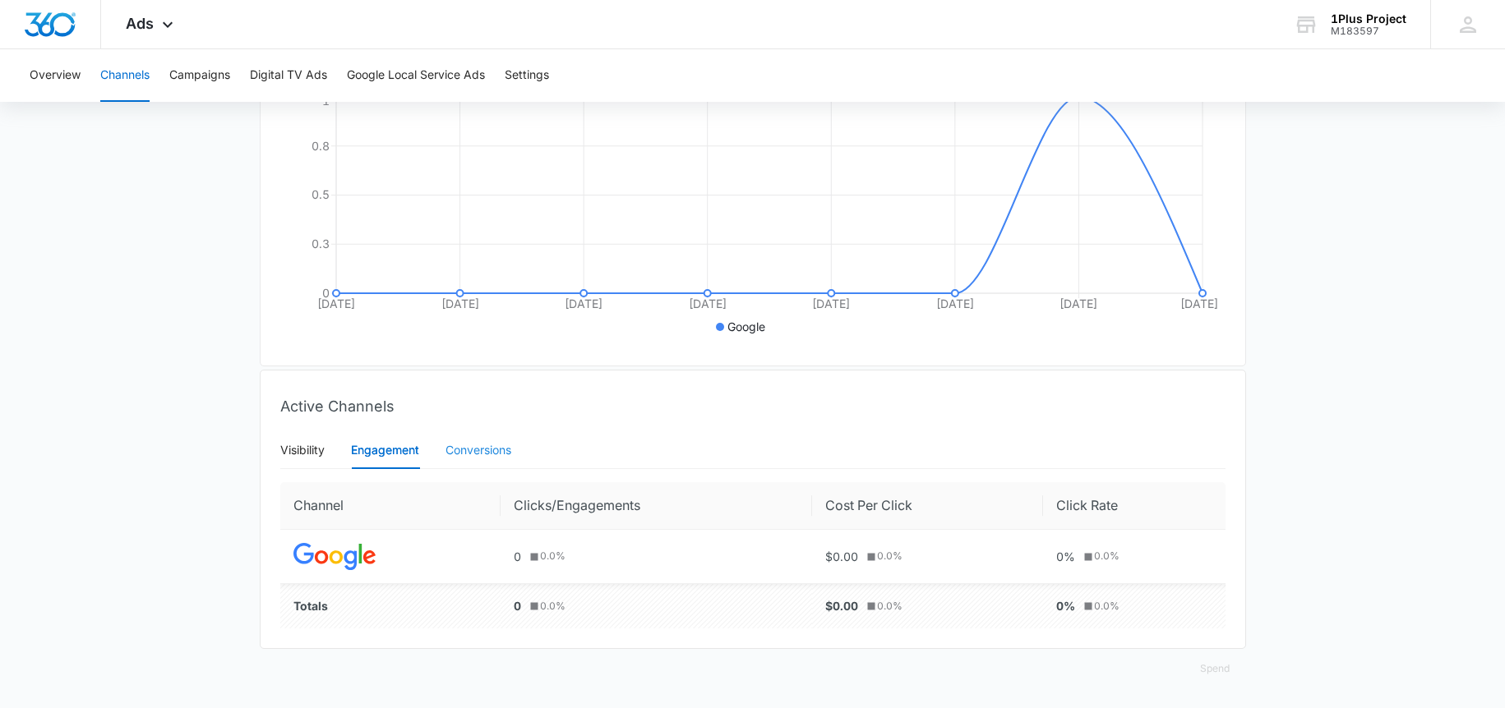
click at [475, 466] on div "Conversions" at bounding box center [478, 450] width 66 height 38
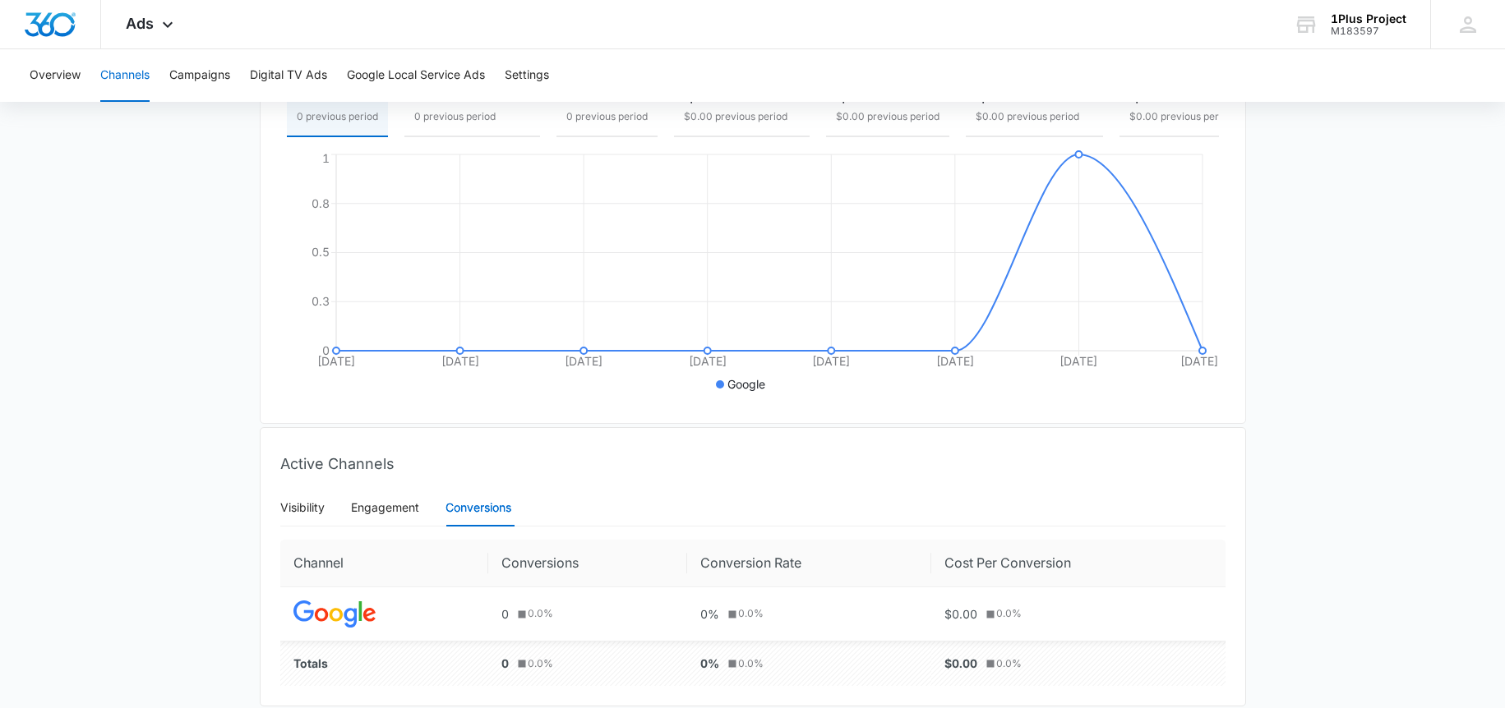
scroll to position [344, 0]
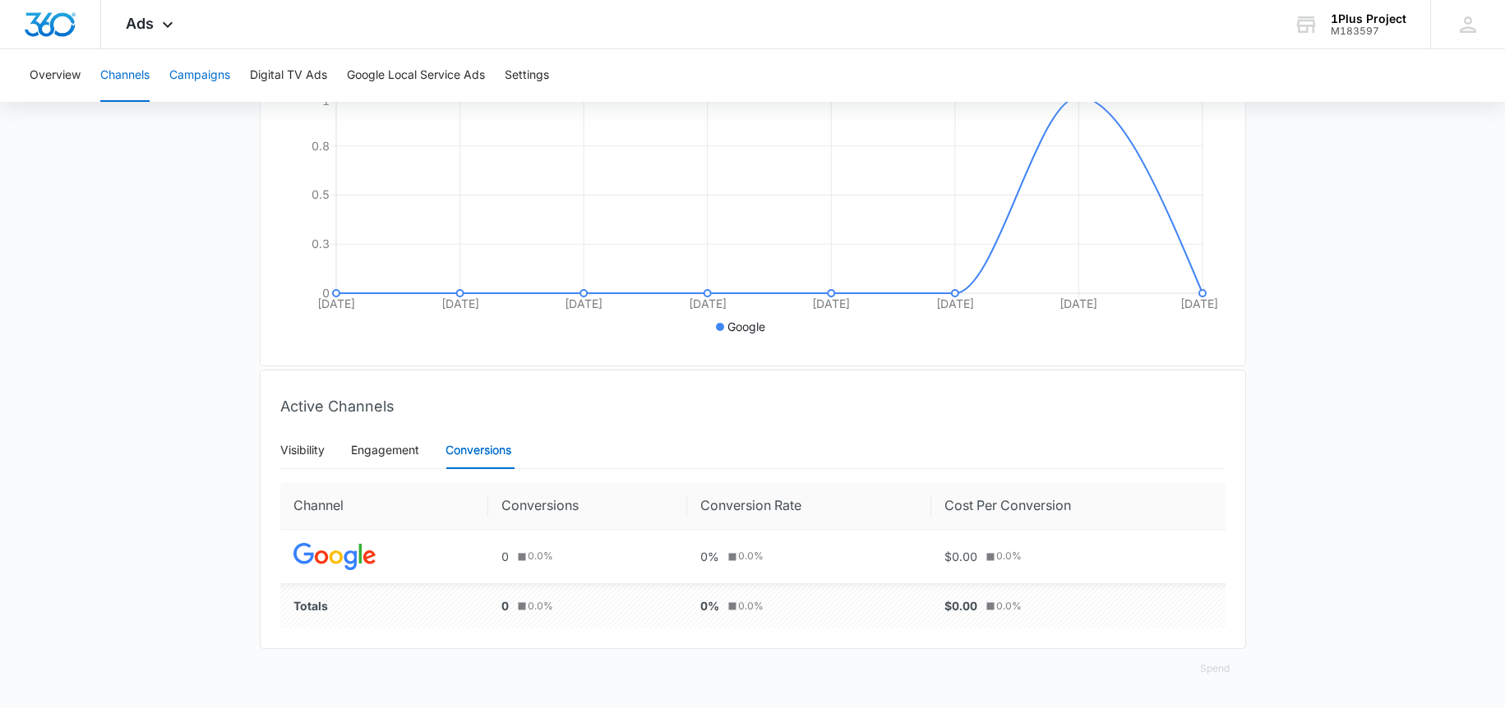
click at [207, 88] on button "Campaigns" at bounding box center [199, 75] width 61 height 53
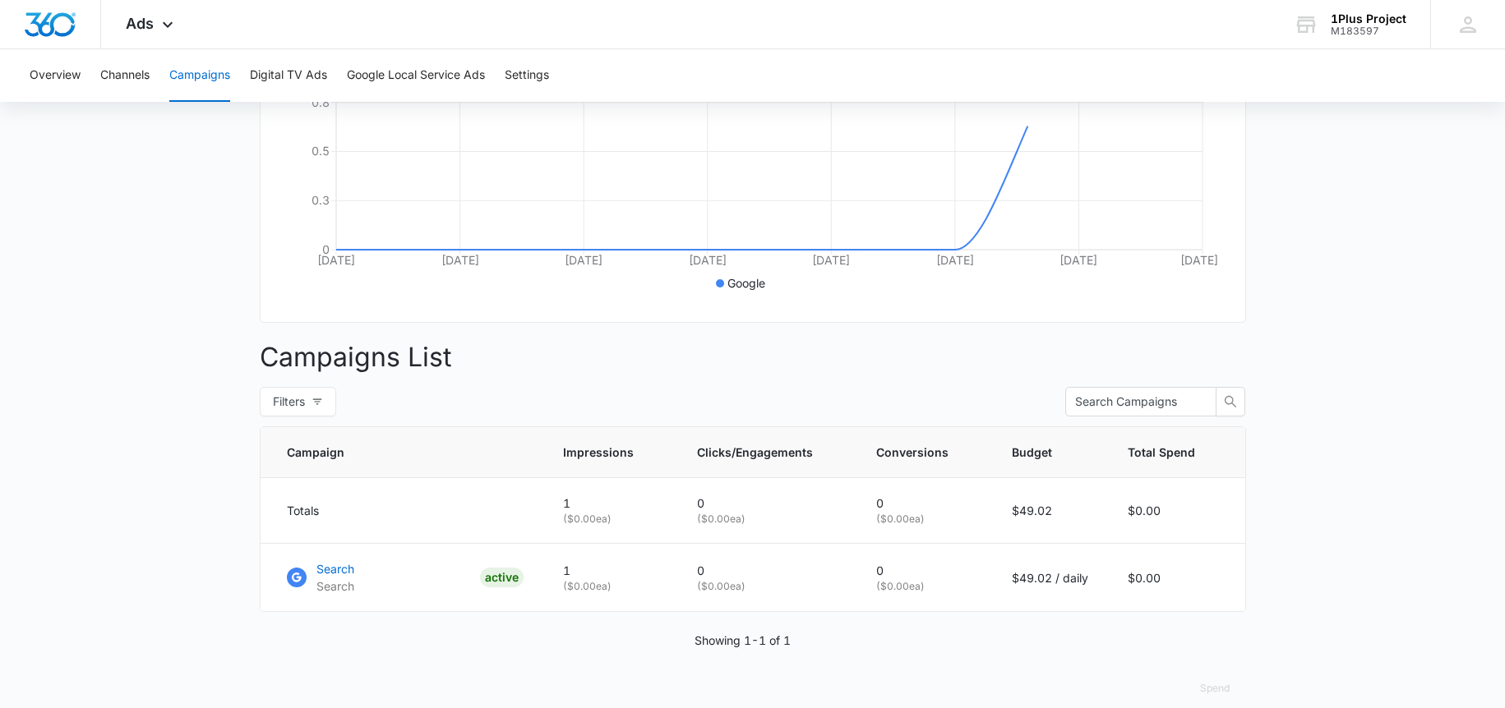
scroll to position [381, 0]
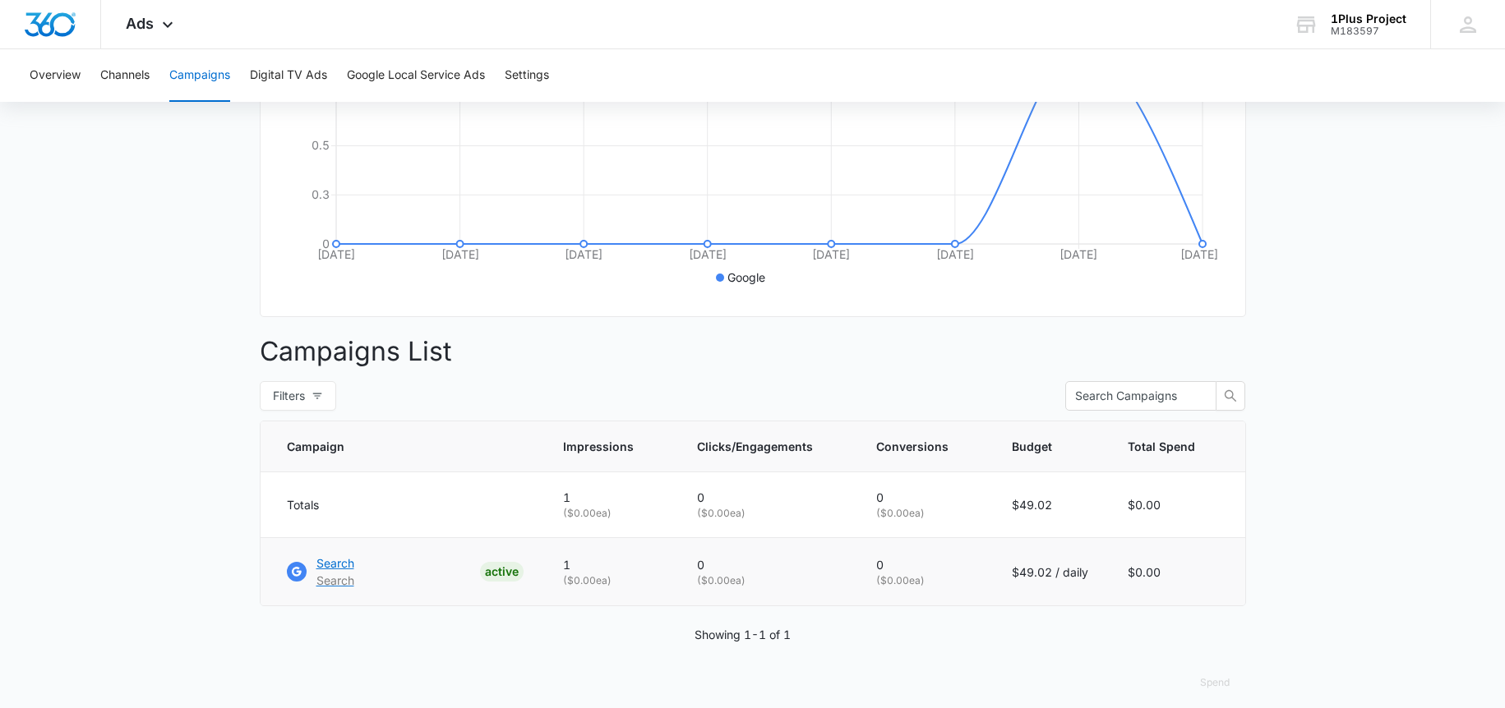
click at [340, 572] on p "Search" at bounding box center [335, 563] width 38 height 17
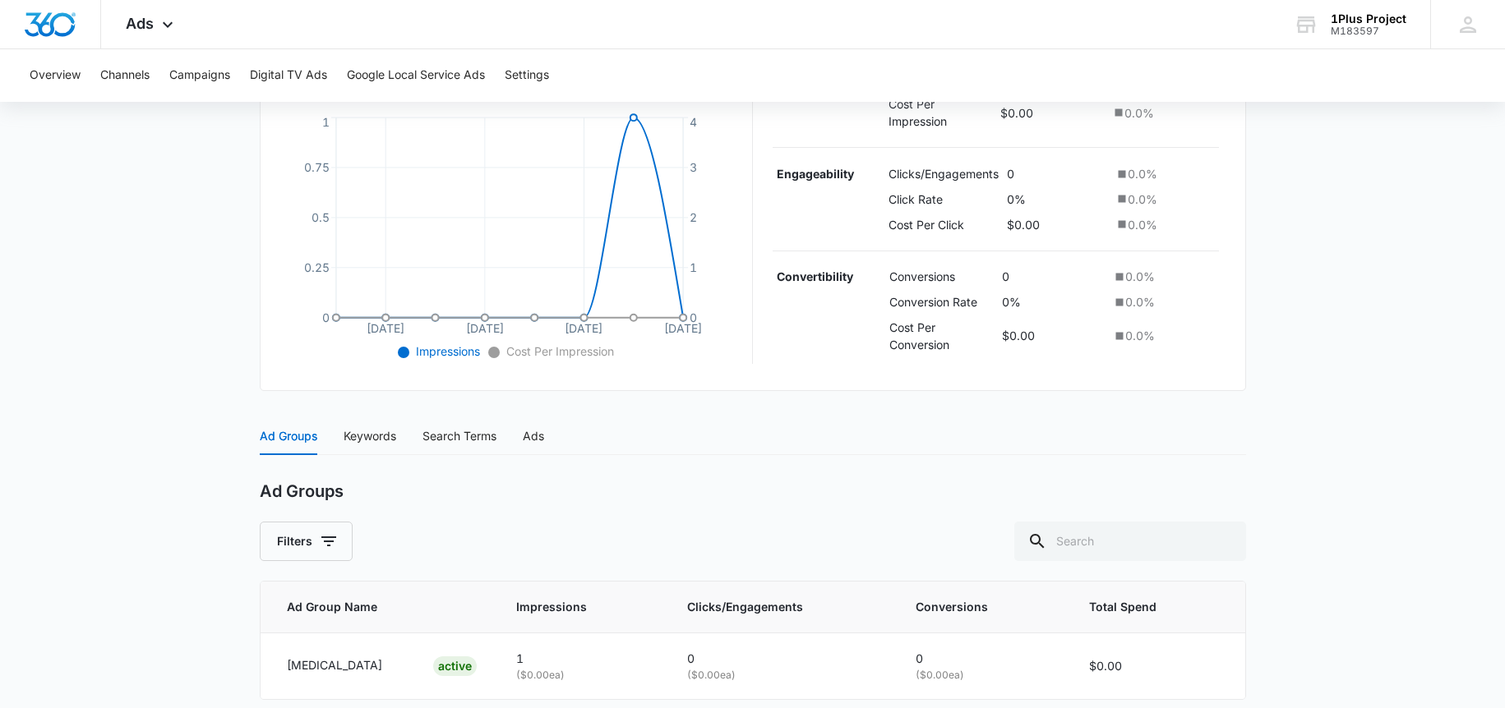
scroll to position [443, 0]
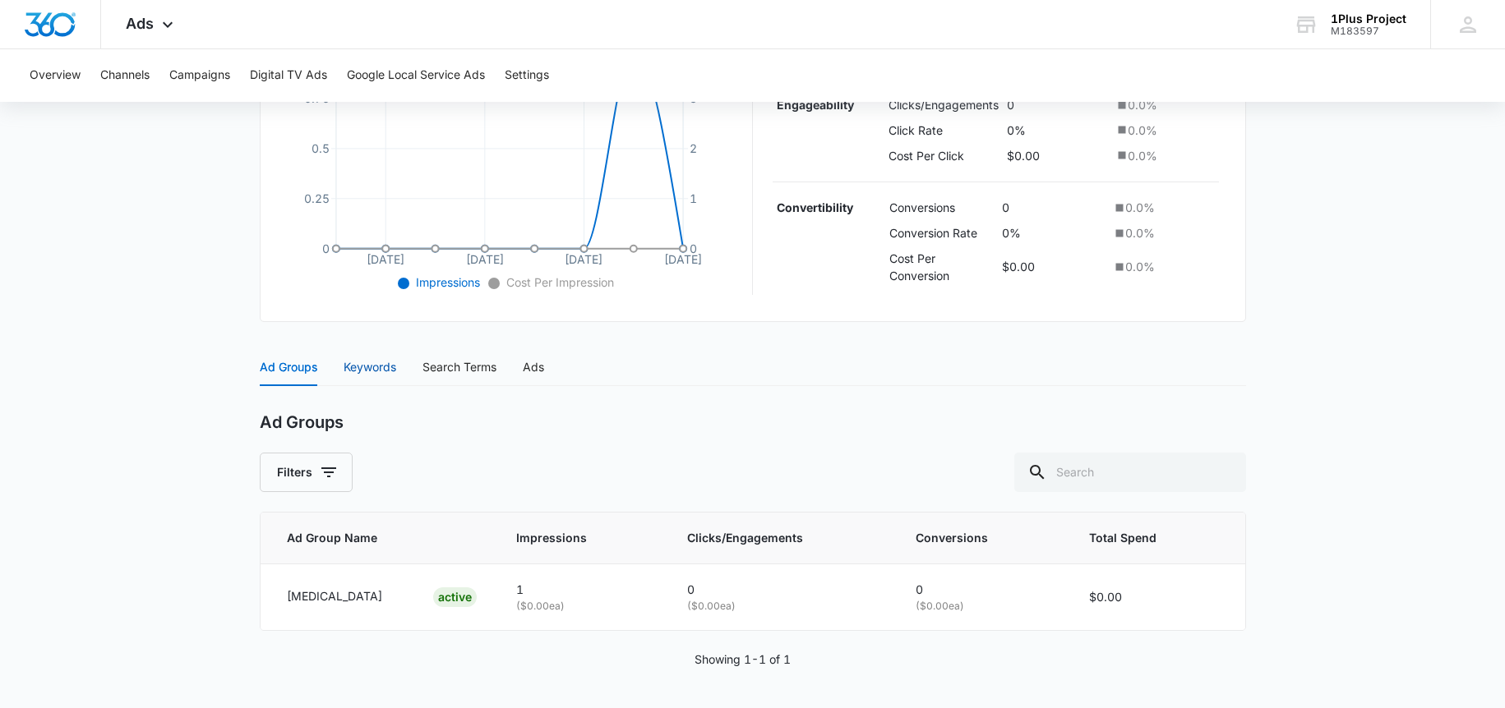
click at [349, 367] on div "Keywords" at bounding box center [370, 367] width 53 height 18
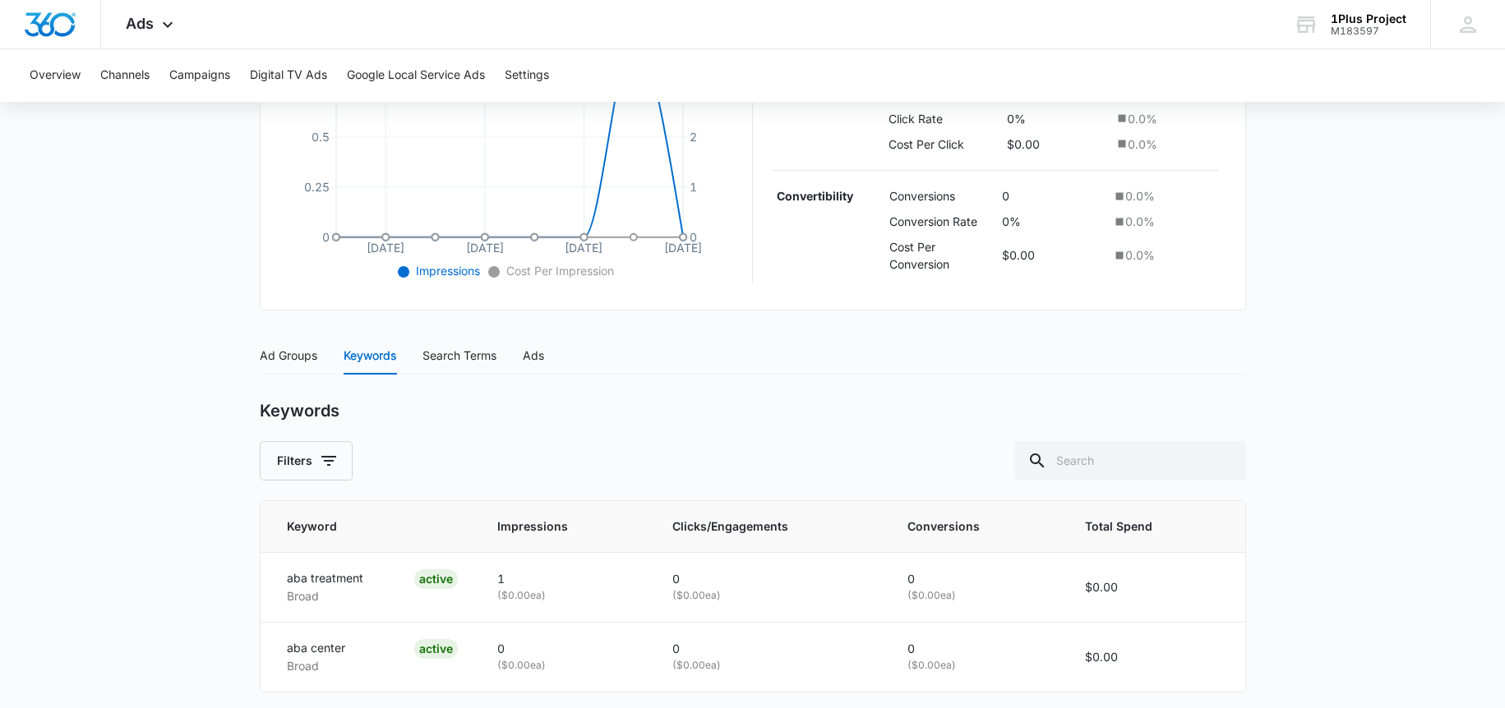
scroll to position [515, 0]
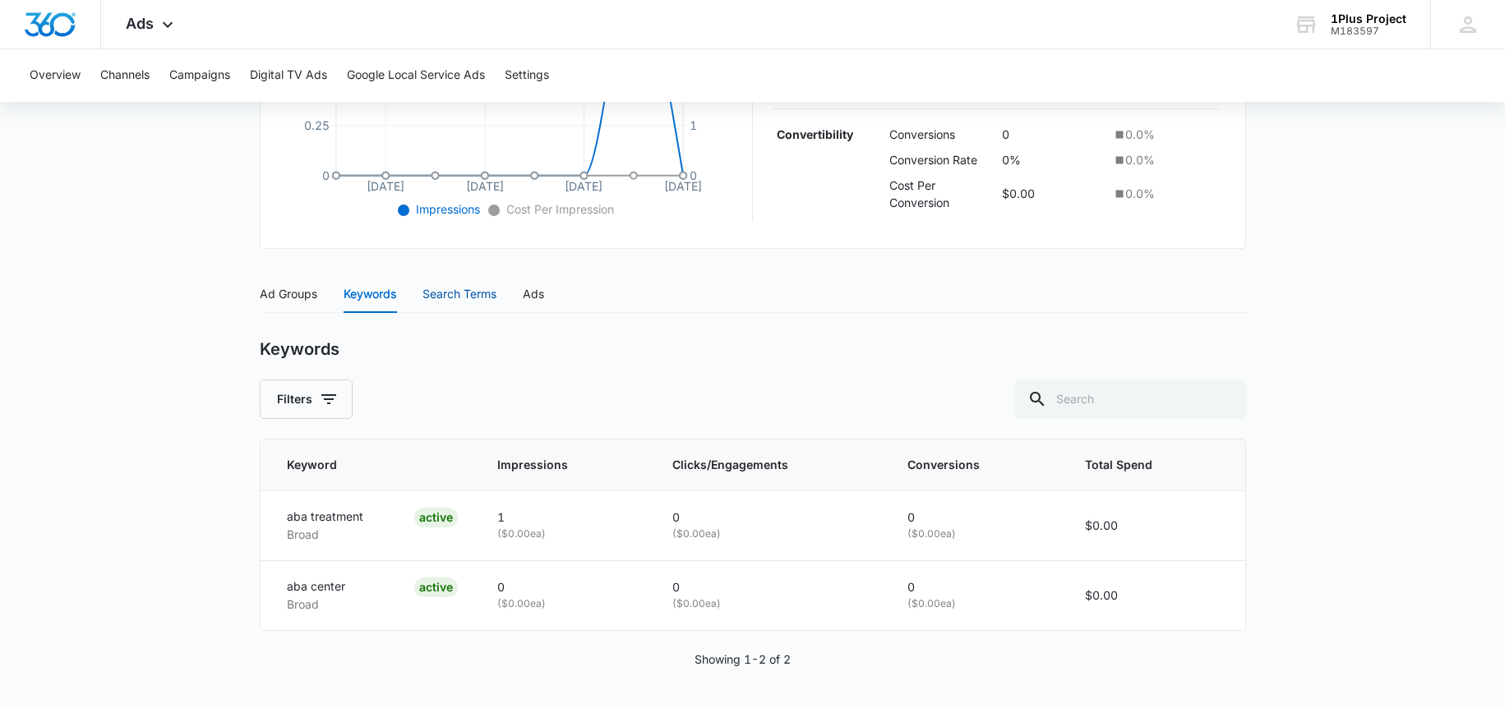
click at [454, 296] on div "Search Terms" at bounding box center [459, 294] width 74 height 18
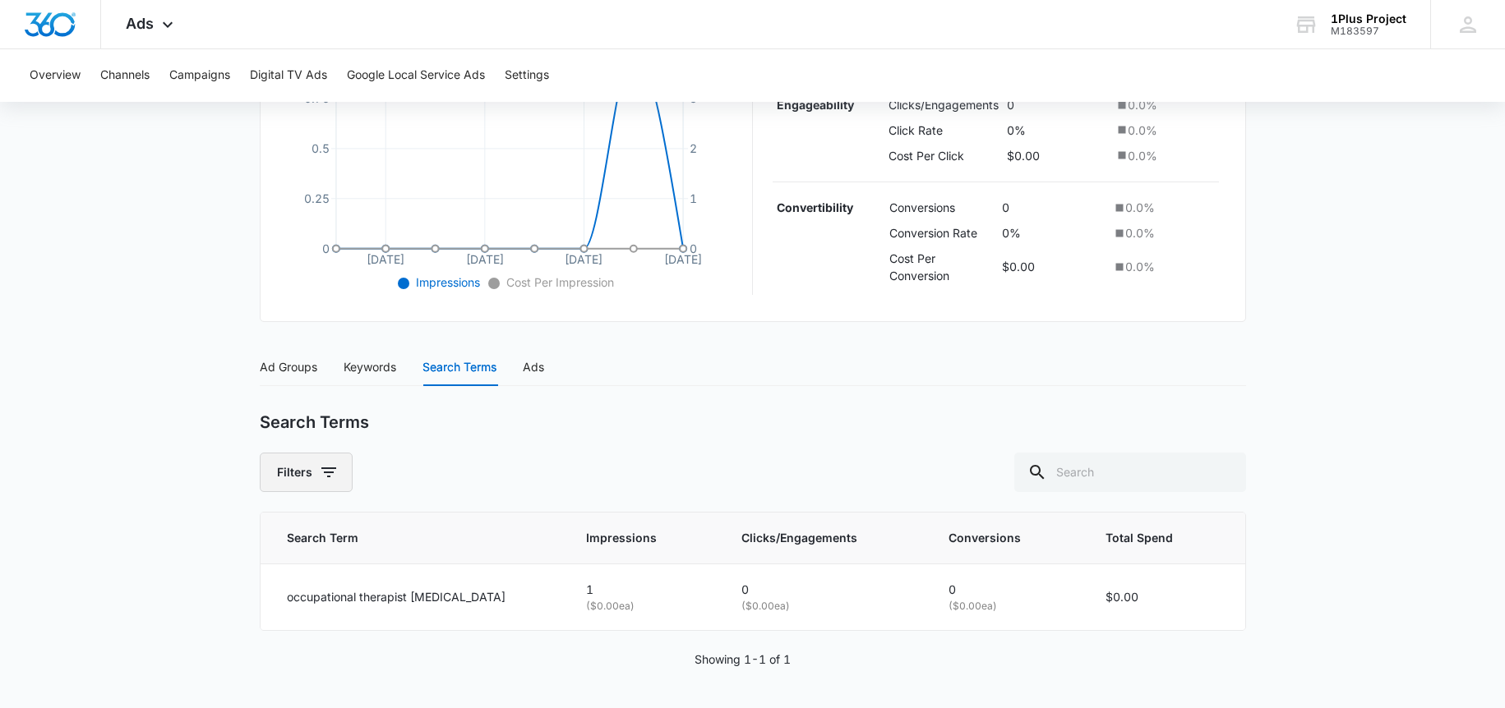
scroll to position [443, 0]
click at [531, 363] on div "Ads" at bounding box center [533, 367] width 21 height 18
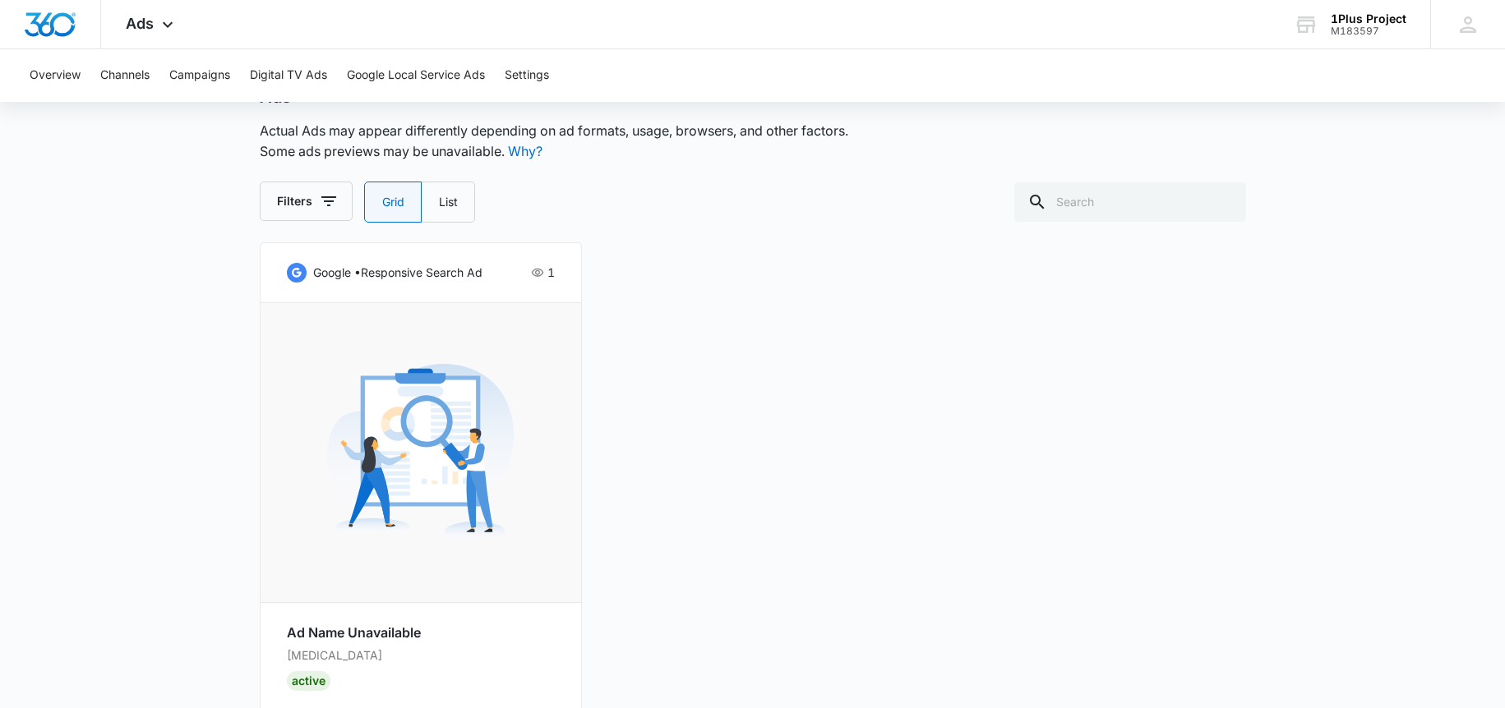
scroll to position [824, 0]
